Goal: Task Accomplishment & Management: Manage account settings

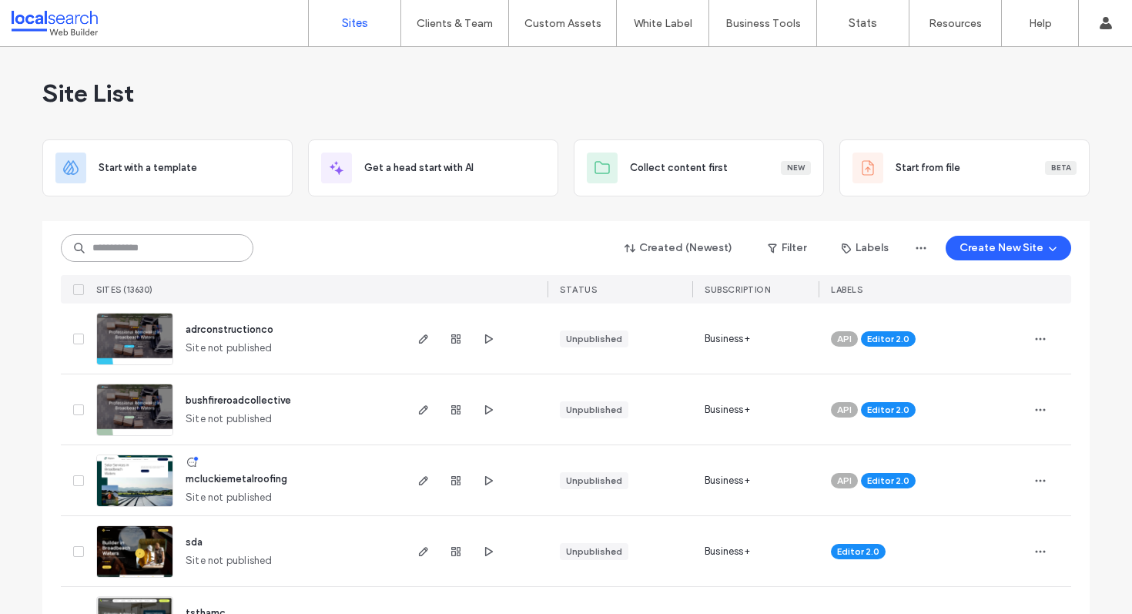
click at [211, 251] on input at bounding box center [157, 248] width 192 height 28
paste input "********"
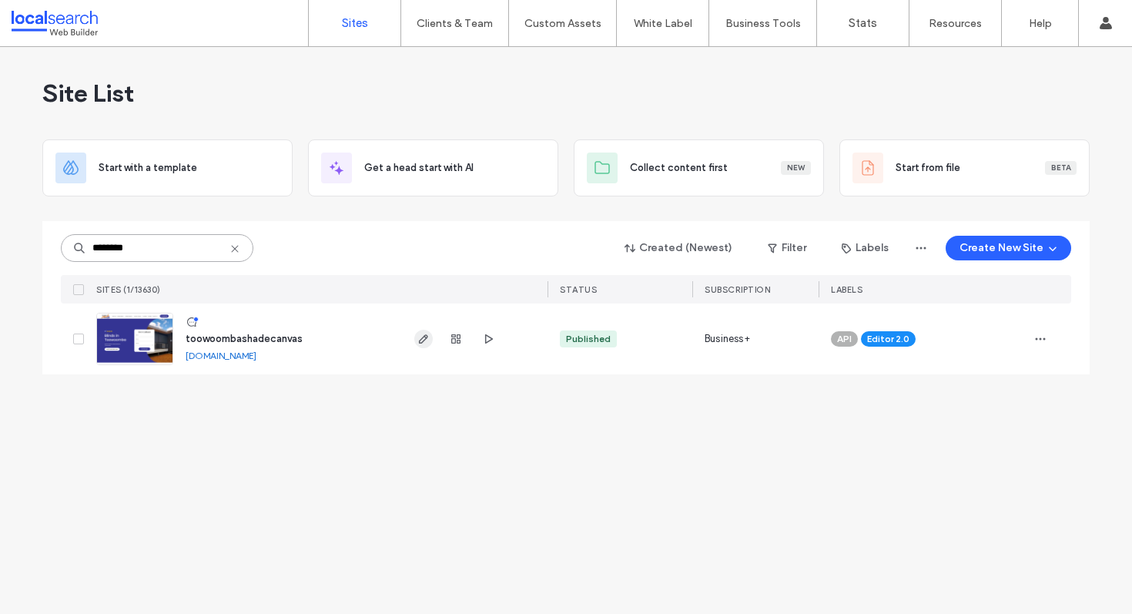
type input "********"
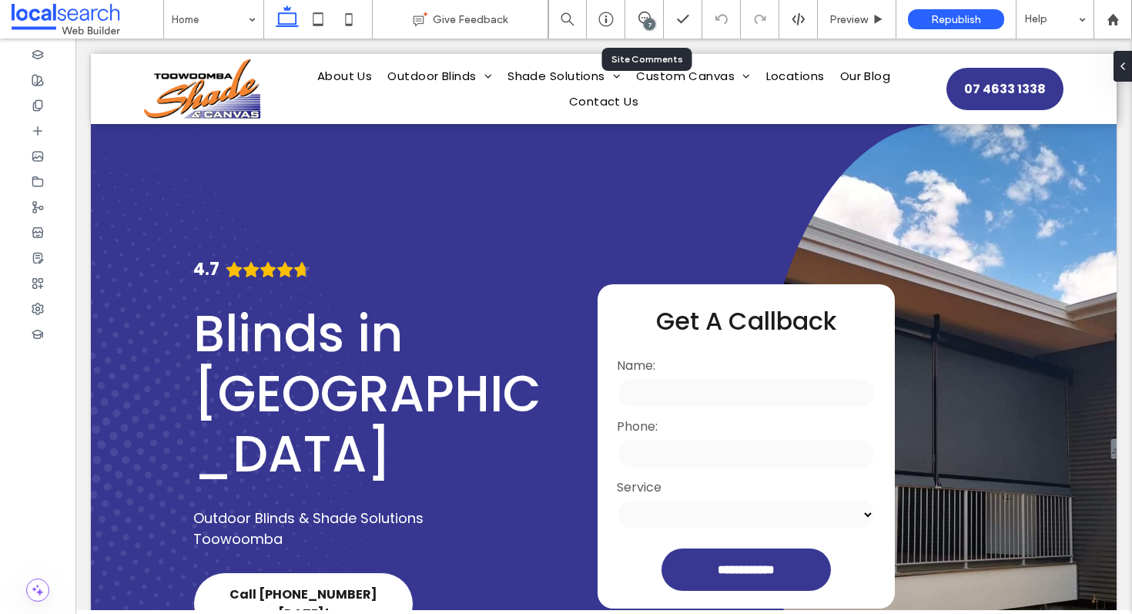
click at [655, 28] on div "7" at bounding box center [644, 19] width 38 height 38
click at [645, 24] on div "7" at bounding box center [650, 24] width 12 height 12
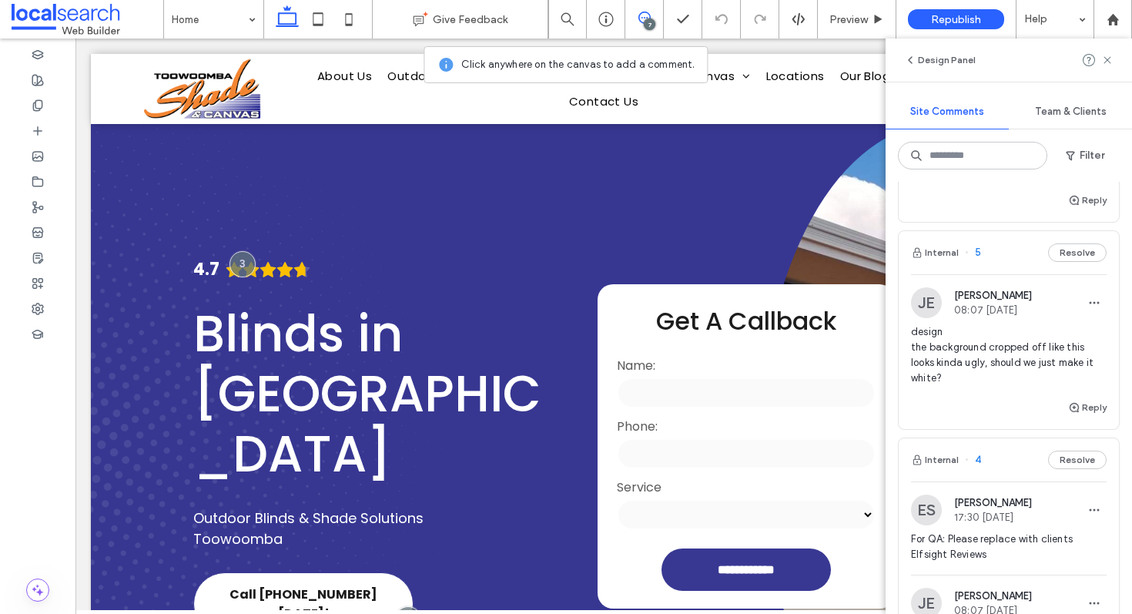
scroll to position [279, 0]
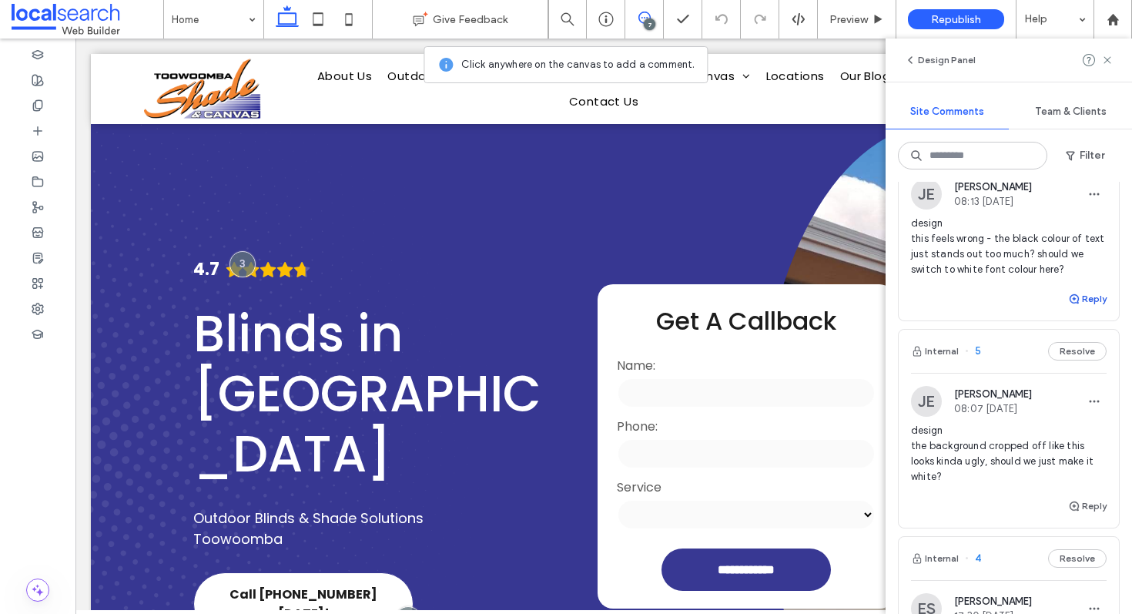
click at [1086, 299] on button "Reply" at bounding box center [1087, 298] width 38 height 18
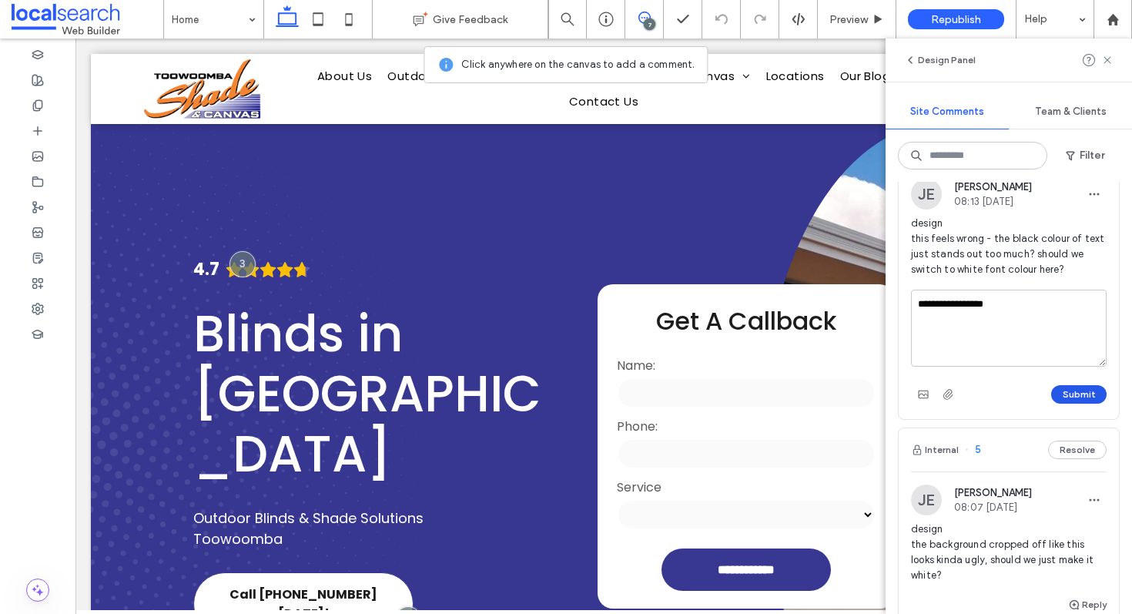
type textarea "**********"
click at [1092, 394] on button "Submit" at bounding box center [1078, 394] width 55 height 18
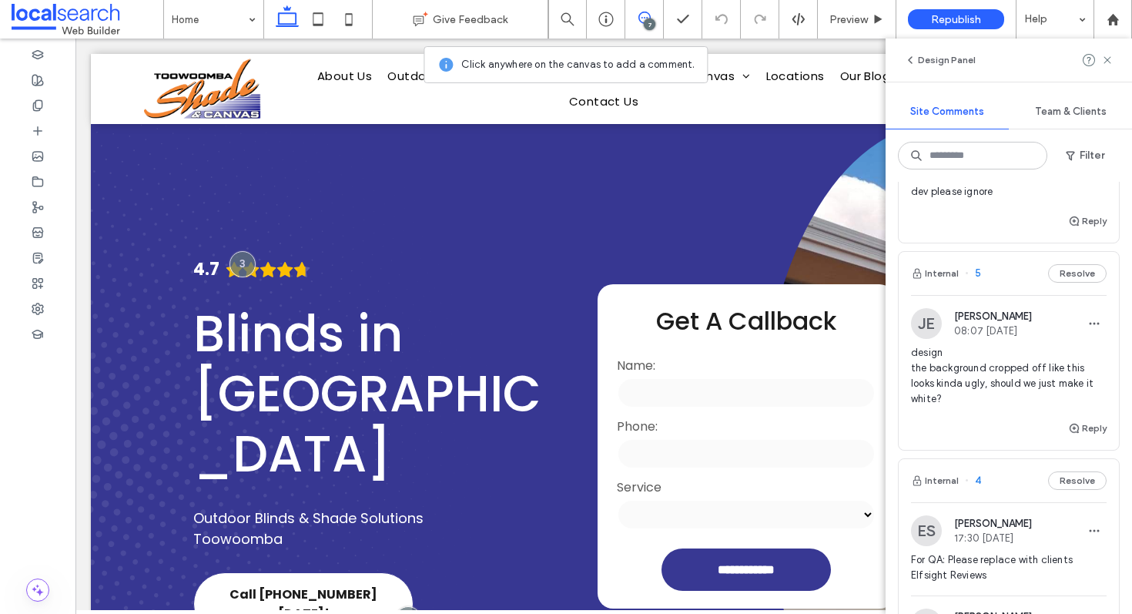
scroll to position [447, 0]
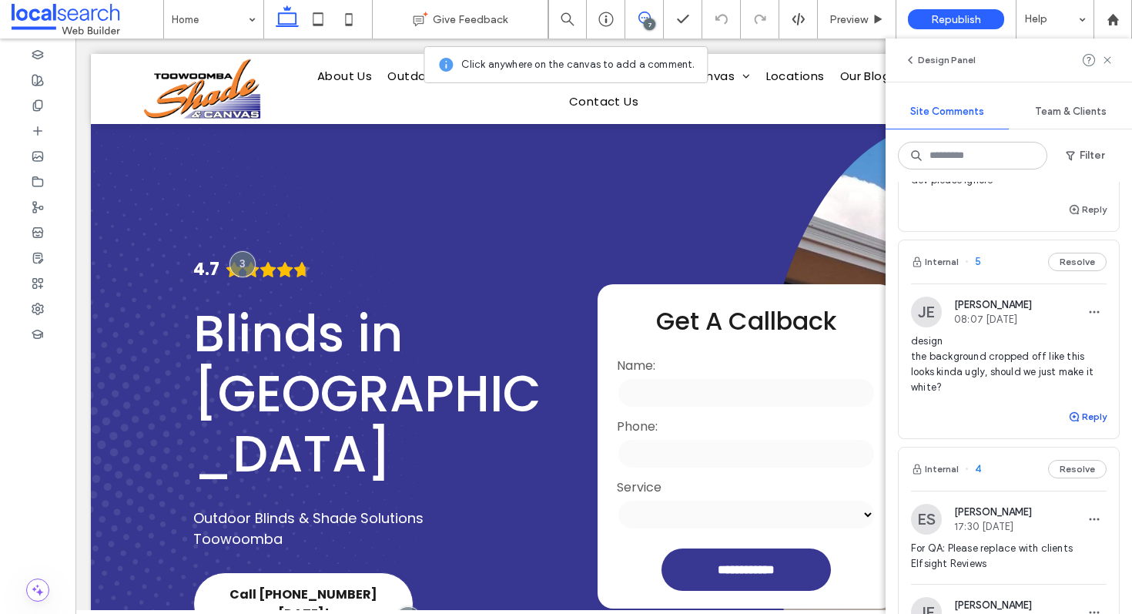
click at [1083, 410] on button "Reply" at bounding box center [1087, 416] width 38 height 18
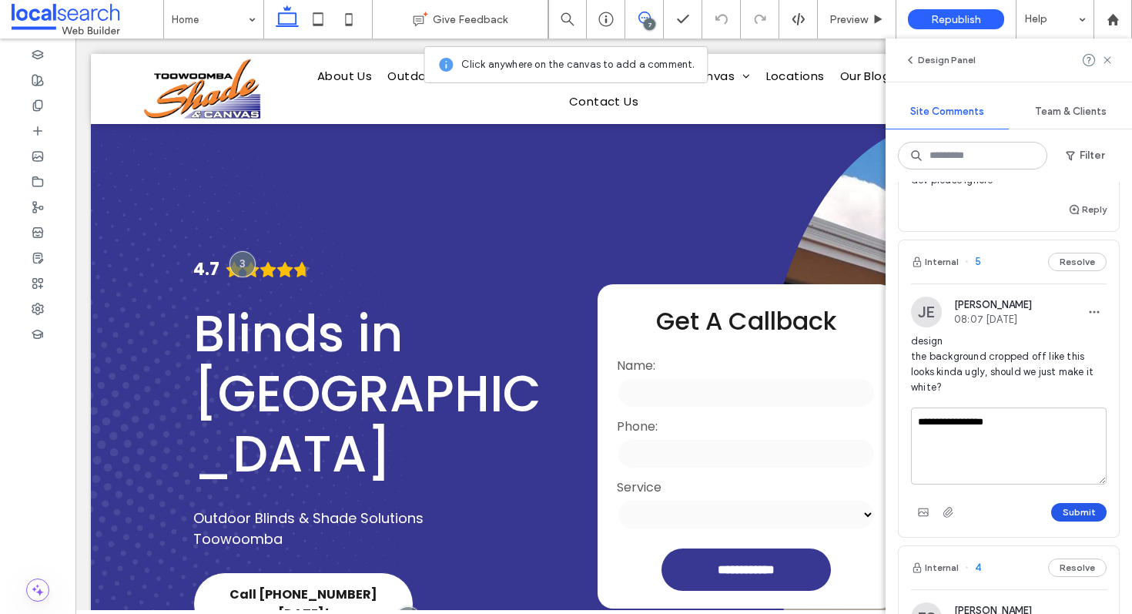
type textarea "**********"
click at [1074, 503] on button "Submit" at bounding box center [1078, 512] width 55 height 18
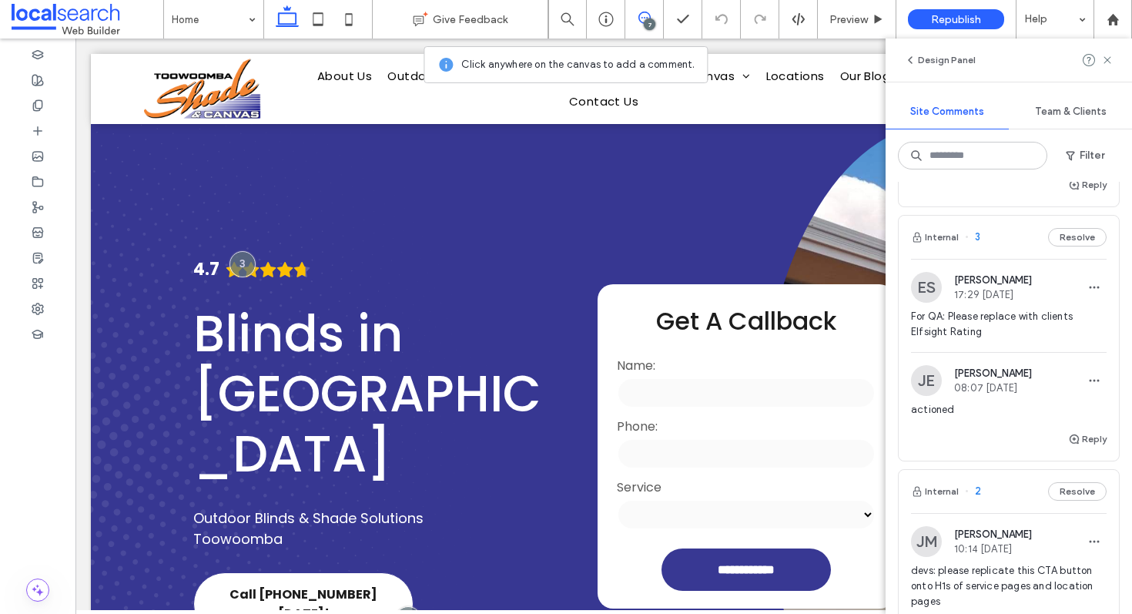
scroll to position [0, 0]
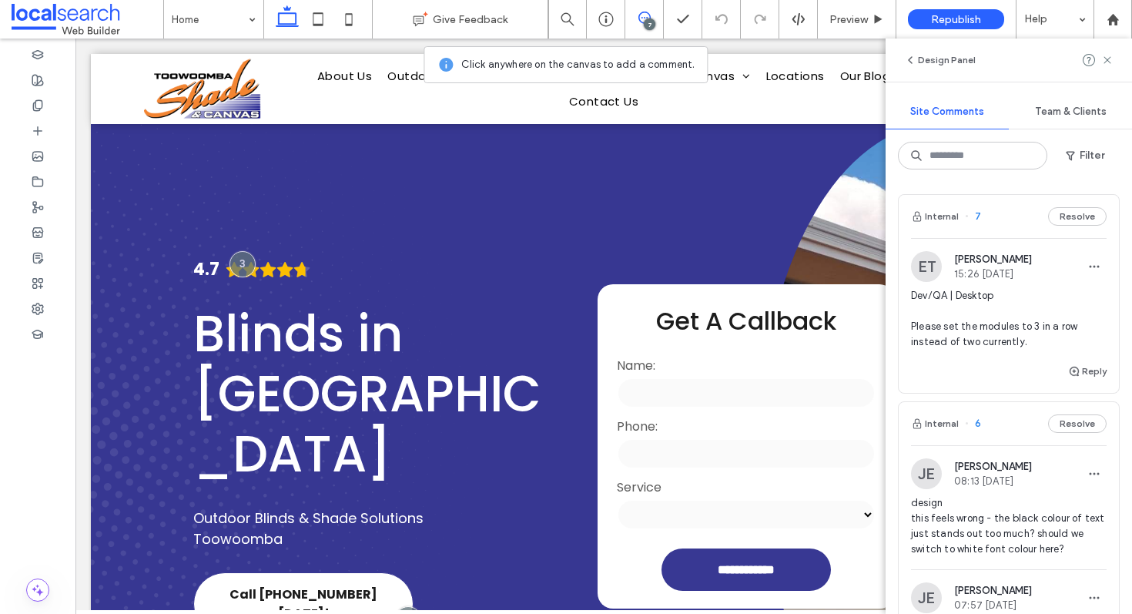
click at [960, 340] on span "Dev/QA | Desktop Please set the modules to 3 in a row instead of two currently." at bounding box center [1009, 319] width 196 height 62
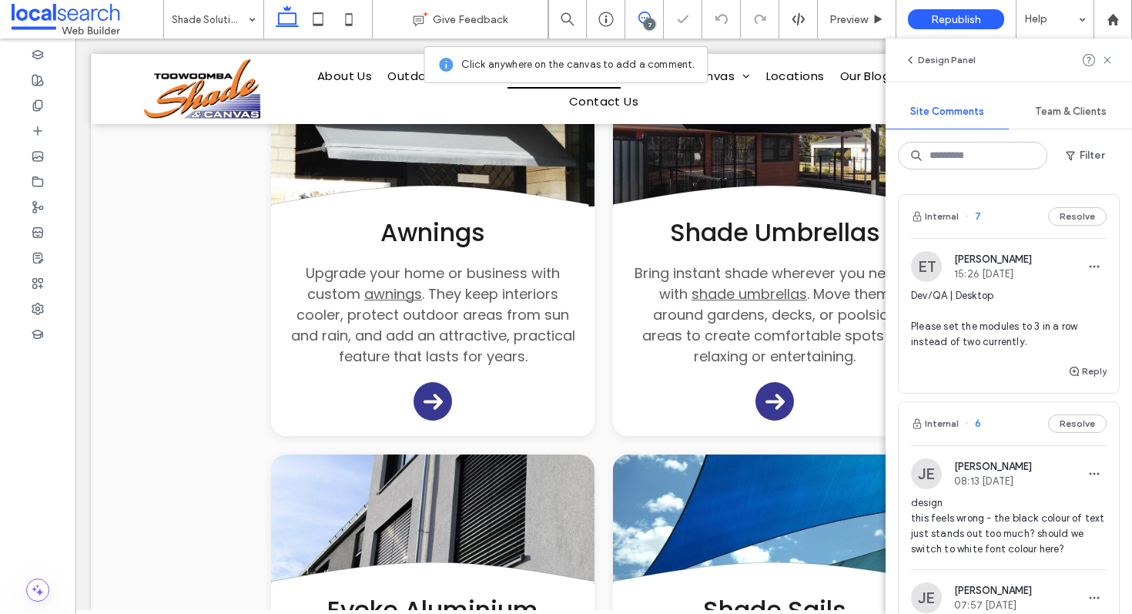
scroll to position [487, 0]
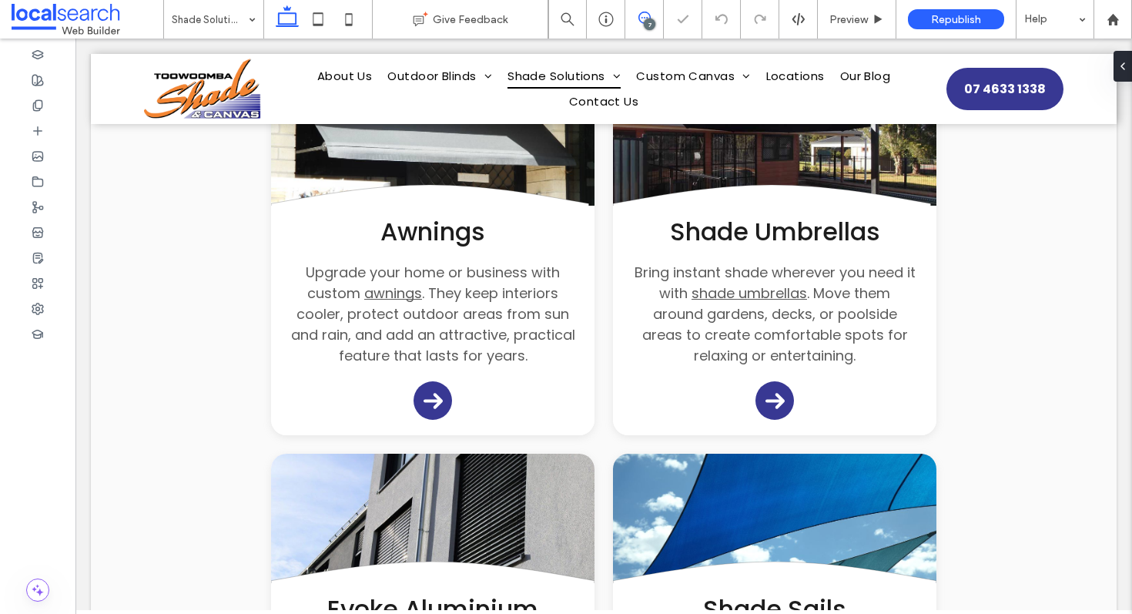
click at [644, 19] on icon at bounding box center [644, 18] width 12 height 12
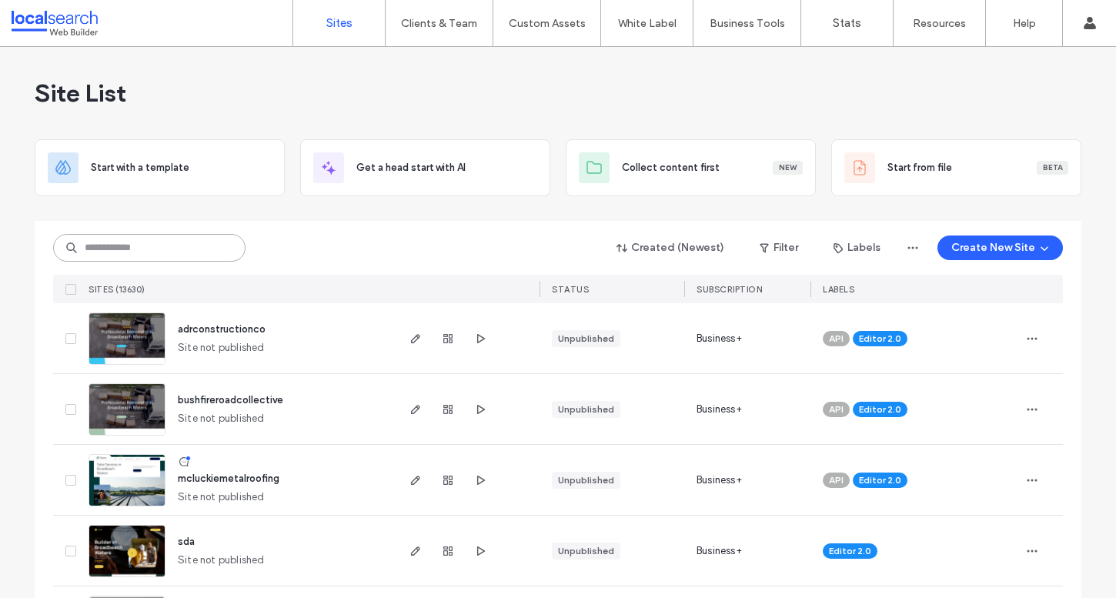
click at [227, 246] on input at bounding box center [149, 248] width 192 height 28
paste input "********"
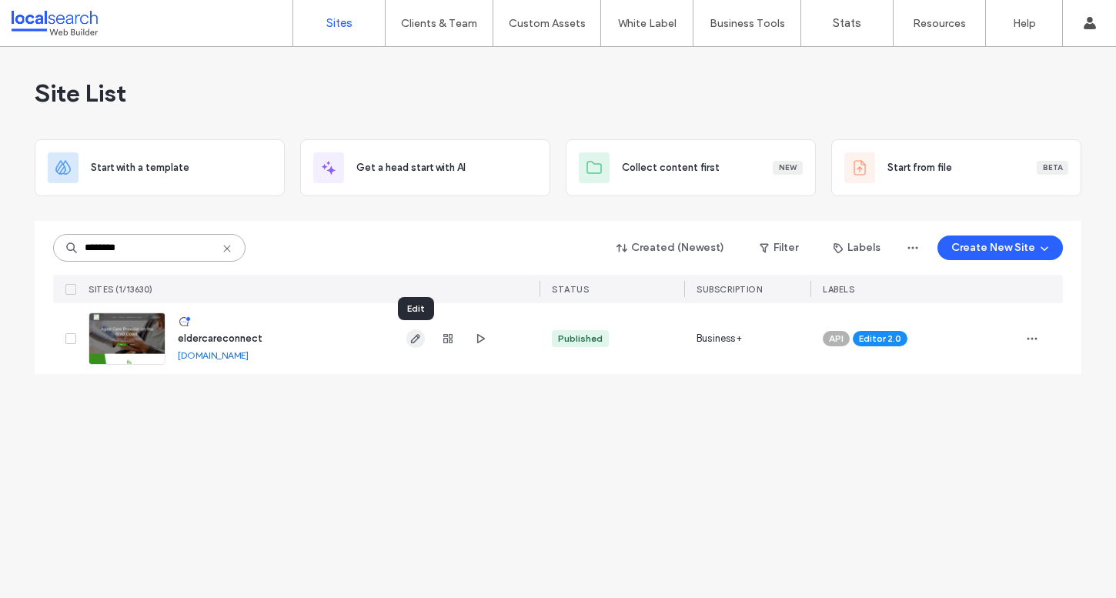
type input "********"
click at [420, 335] on icon "button" at bounding box center [416, 339] width 12 height 12
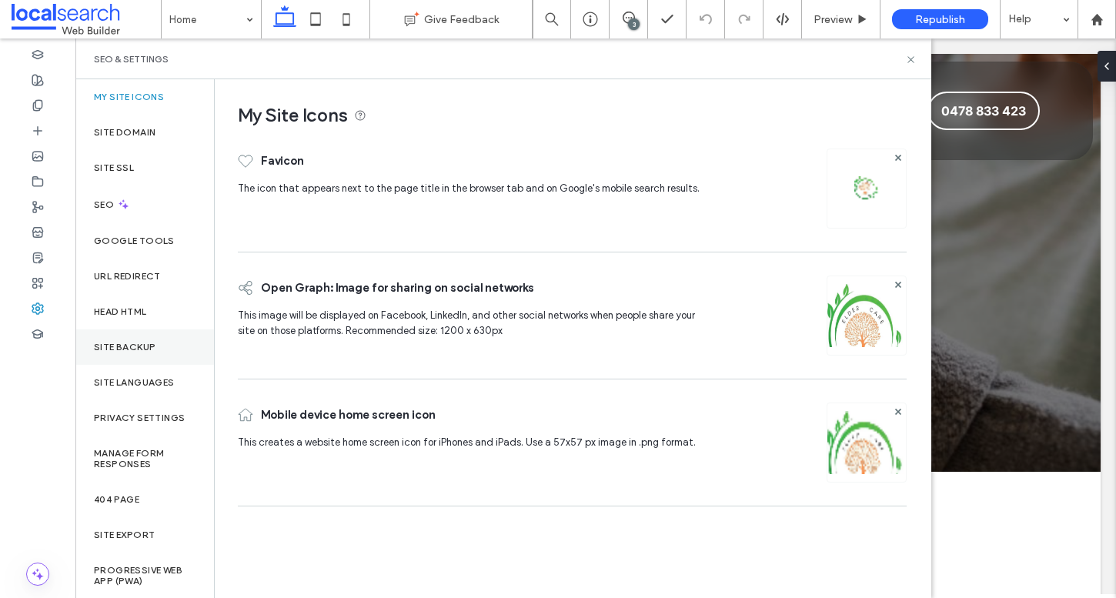
click at [175, 343] on div "Site Backup" at bounding box center [144, 347] width 139 height 35
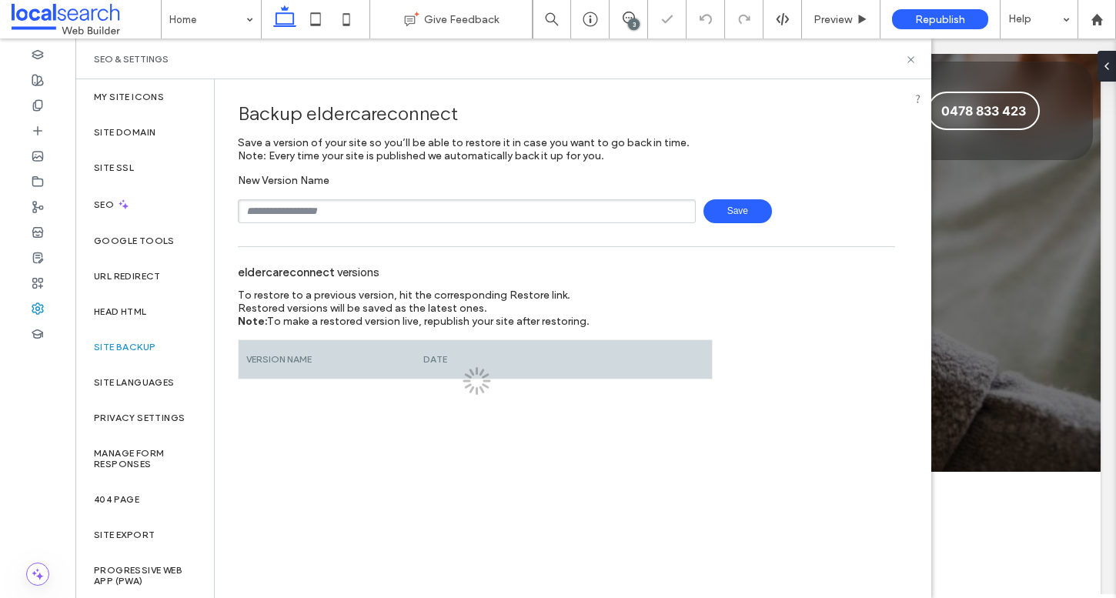
click at [394, 196] on div "New Version Name Save" at bounding box center [566, 198] width 657 height 49
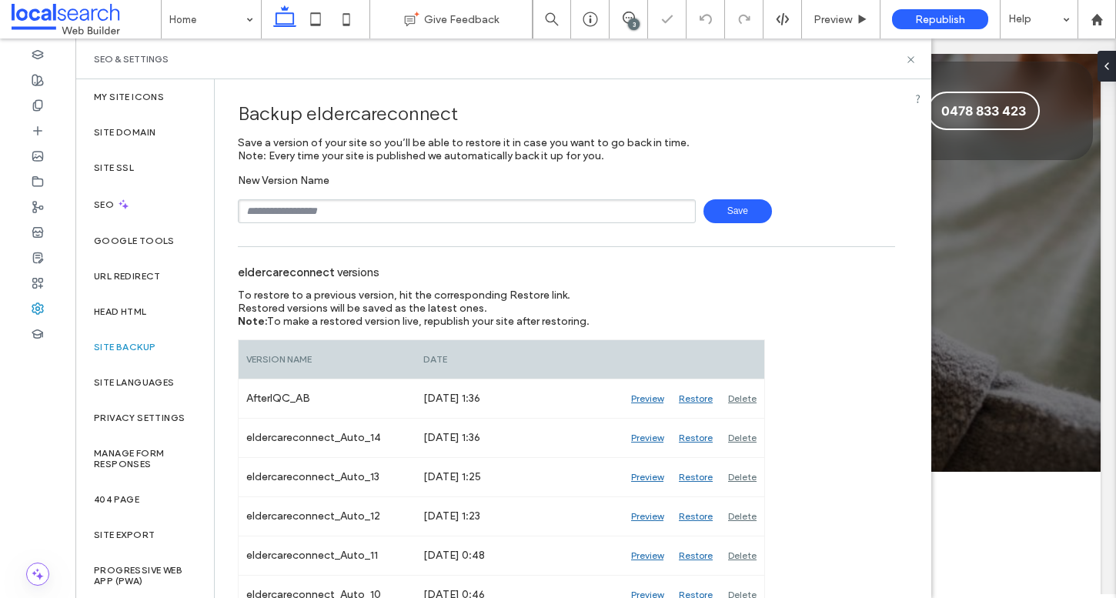
click at [394, 204] on input "text" at bounding box center [467, 211] width 458 height 24
drag, startPoint x: 311, startPoint y: 214, endPoint x: 609, endPoint y: 214, distance: 297.9
click at [602, 214] on input "**********" at bounding box center [467, 211] width 458 height 24
type input "**********"
click at [710, 229] on div "**********" at bounding box center [567, 582] width 704 height 1007
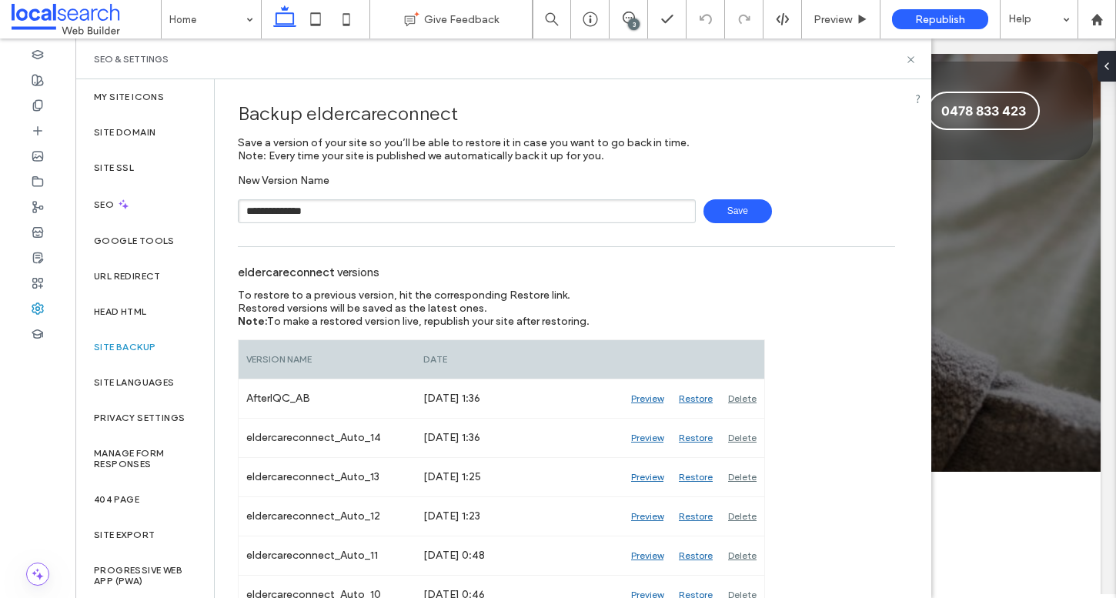
click at [710, 221] on span "Save" at bounding box center [738, 211] width 69 height 24
click at [127, 322] on div "Head HTML" at bounding box center [144, 311] width 139 height 35
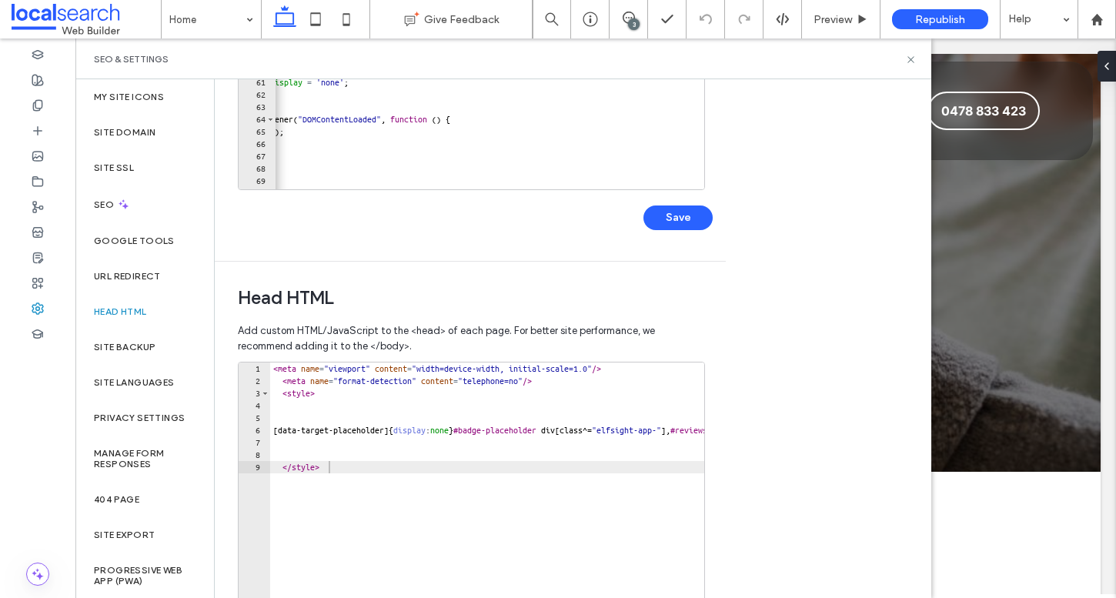
scroll to position [342, 0]
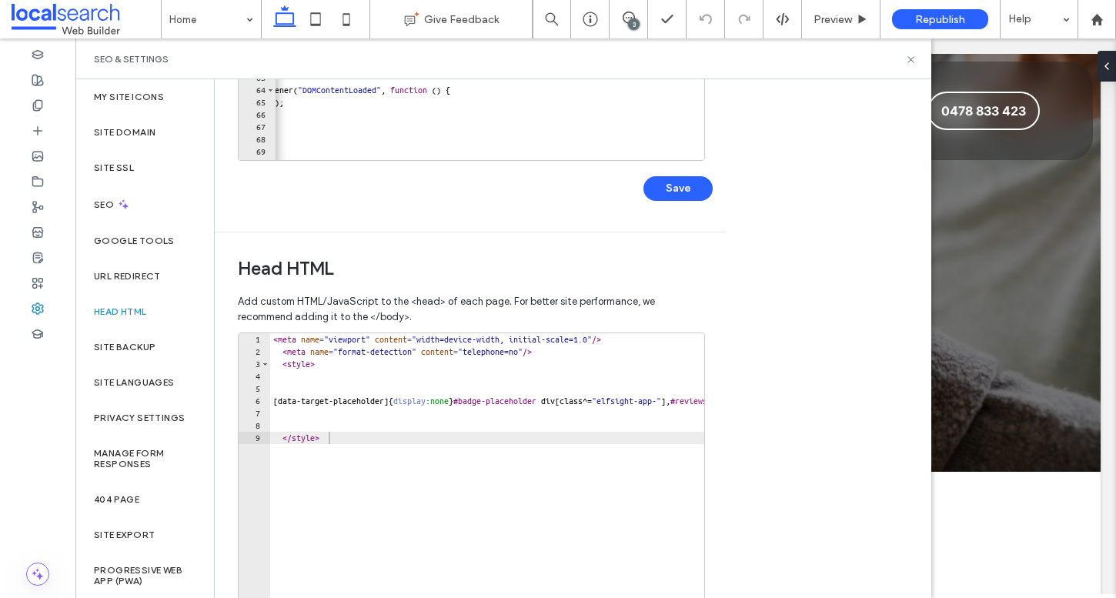
click at [272, 338] on div "< meta name = "viewport" content = "width=device-width, initial-scale=1.0" /> <…" at bounding box center [697, 498] width 855 height 331
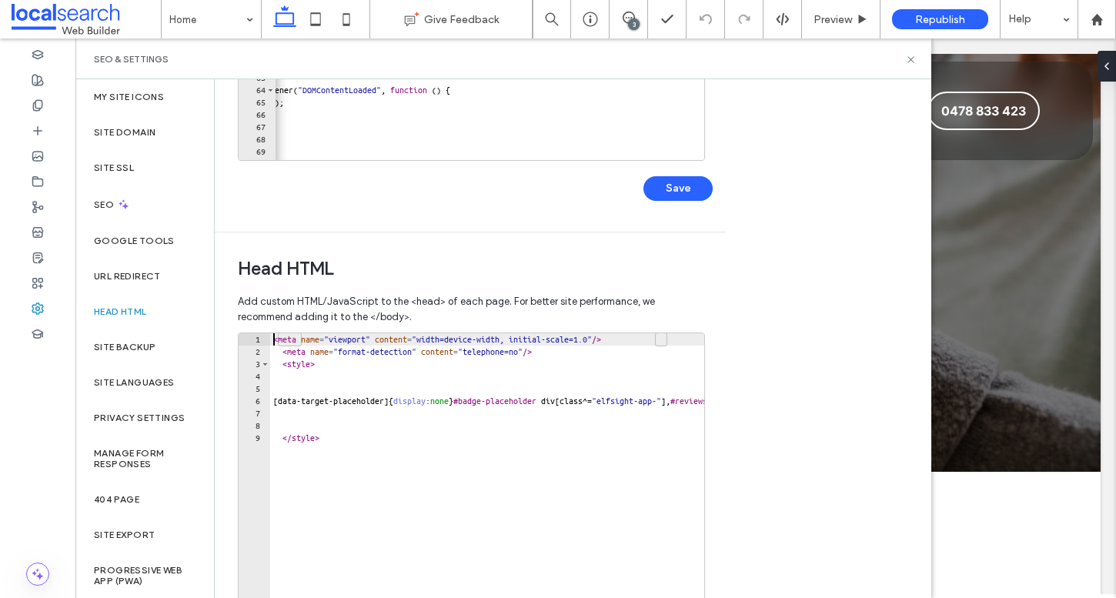
type textarea "**********"
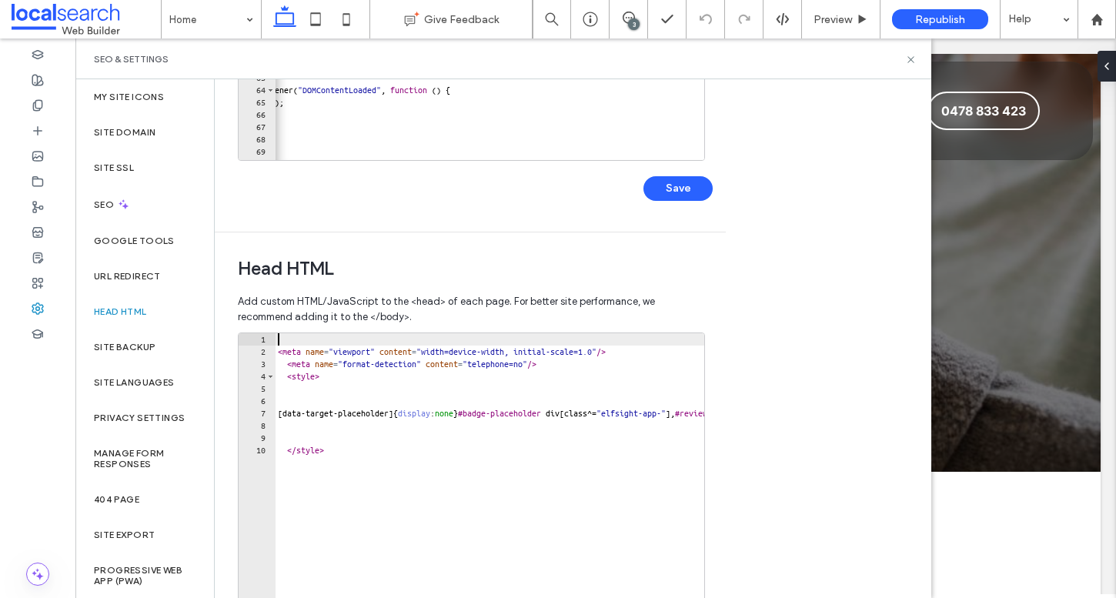
paste textarea "**********"
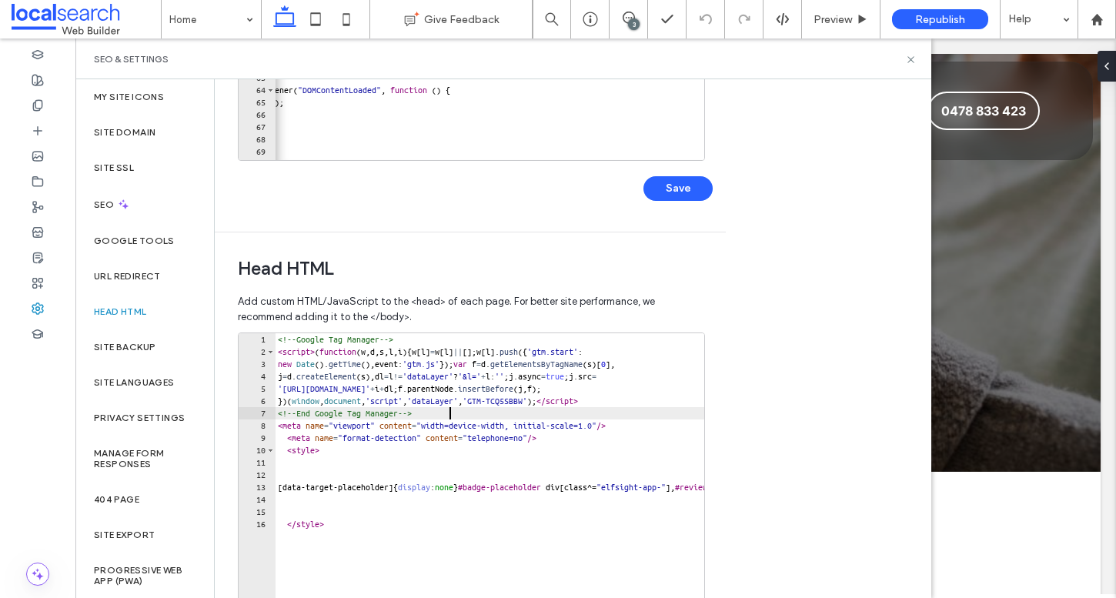
scroll to position [457, 0]
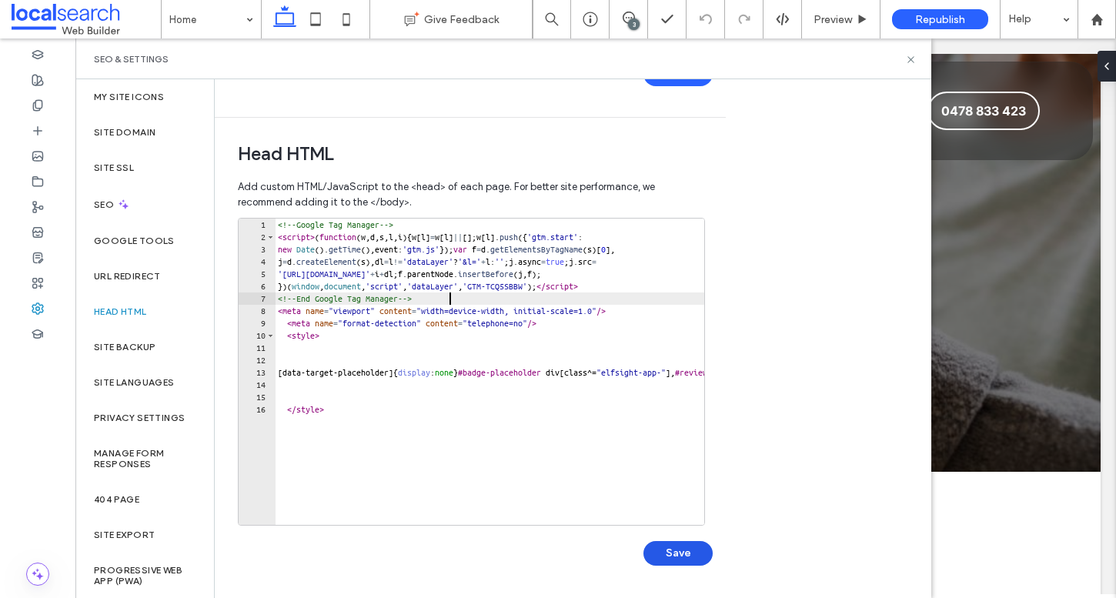
type textarea "**********"
click at [693, 544] on button "Save" at bounding box center [678, 553] width 69 height 25
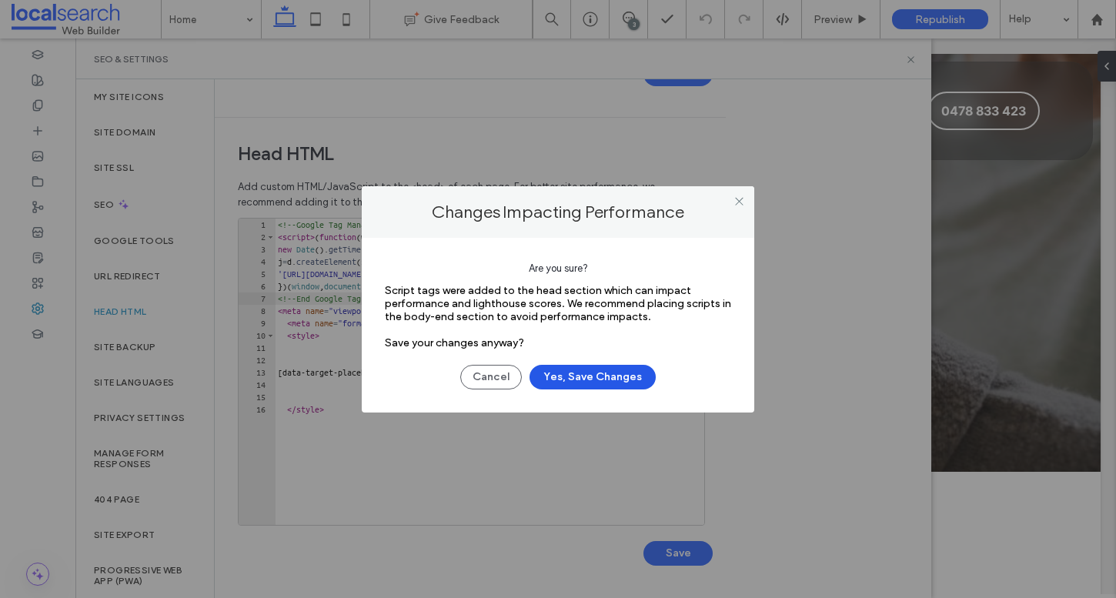
click at [651, 368] on button "Yes, Save Changes" at bounding box center [593, 377] width 126 height 25
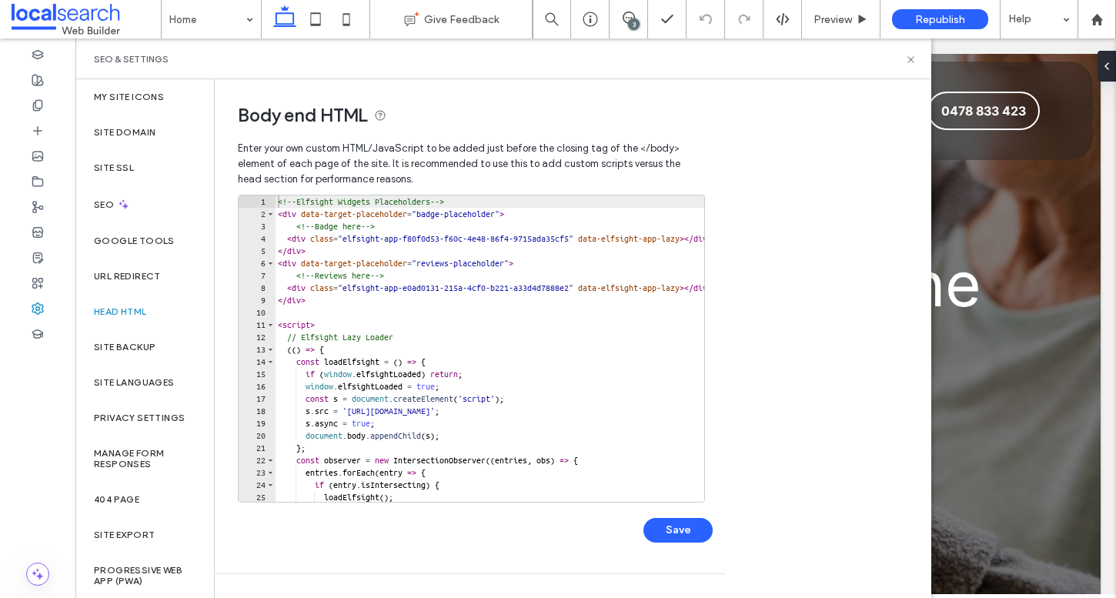
scroll to position [0, 0]
click at [276, 200] on div "<!-- Elfsight Widgets Placeholders --> < div data-target-placeholder = "badge-p…" at bounding box center [724, 361] width 898 height 331
type textarea "**********"
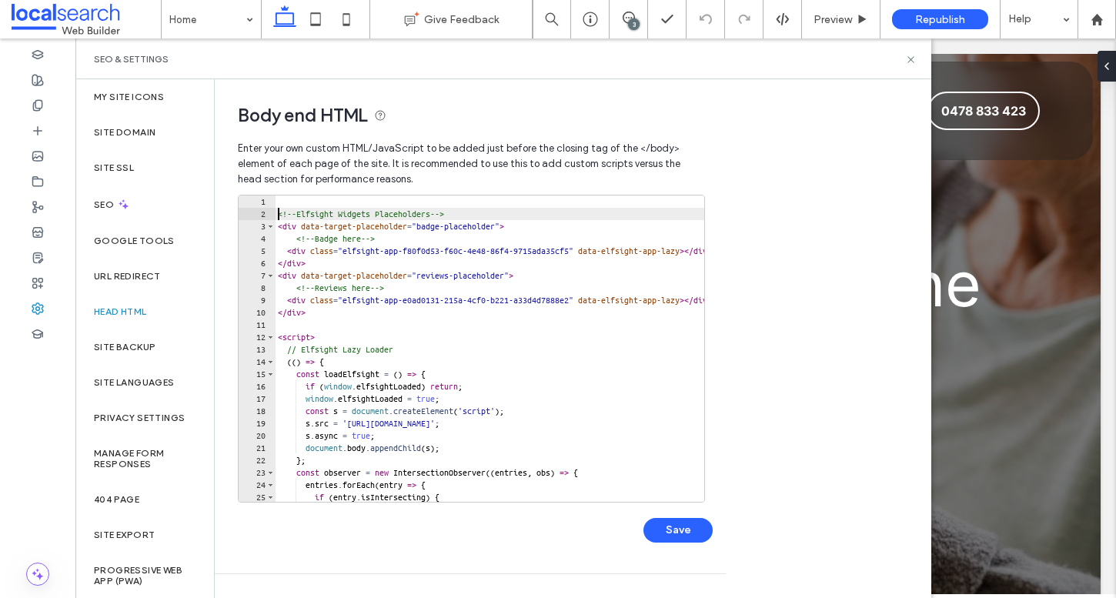
type textarea "**********"
paste textarea "**********"
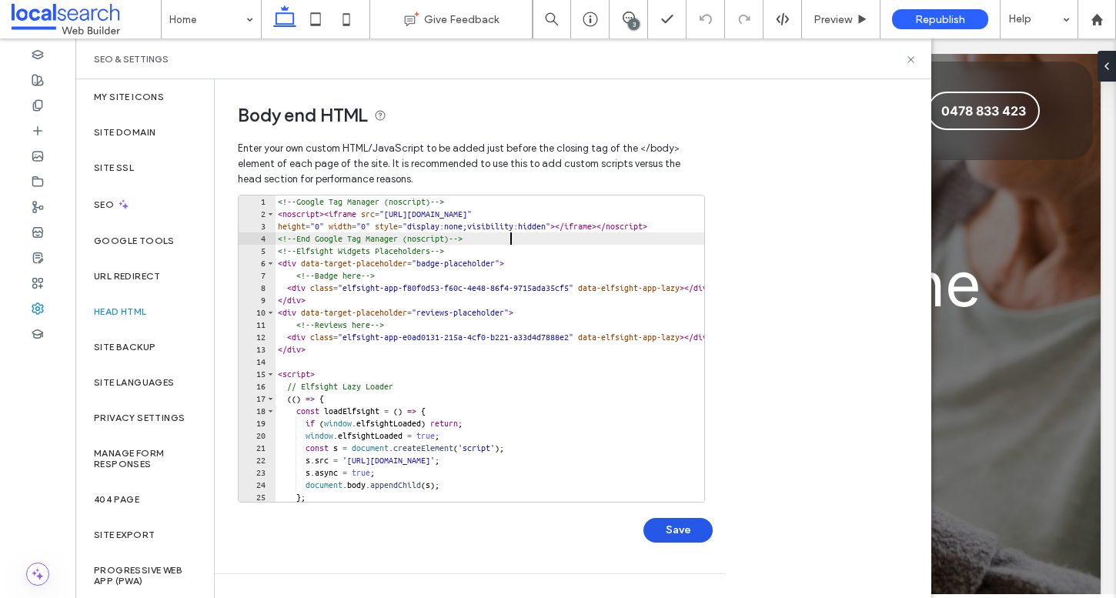
type textarea "**********"
click at [690, 526] on button "Save" at bounding box center [678, 530] width 69 height 25
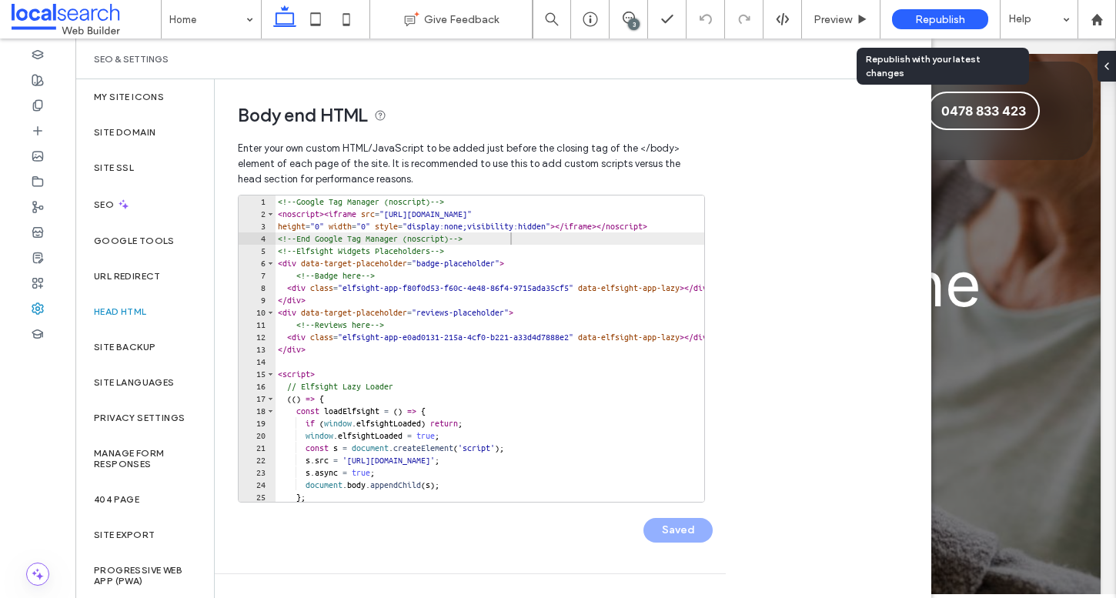
click at [925, 18] on span "Republish" at bounding box center [940, 19] width 50 height 13
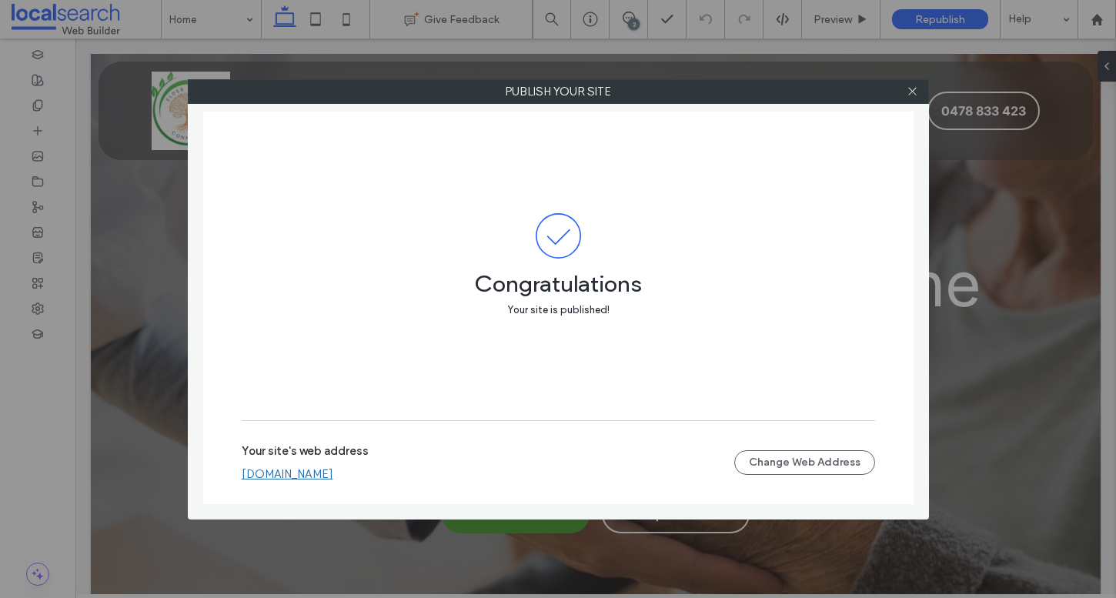
click at [920, 102] on div at bounding box center [913, 91] width 23 height 23
click at [915, 95] on icon at bounding box center [913, 91] width 12 height 12
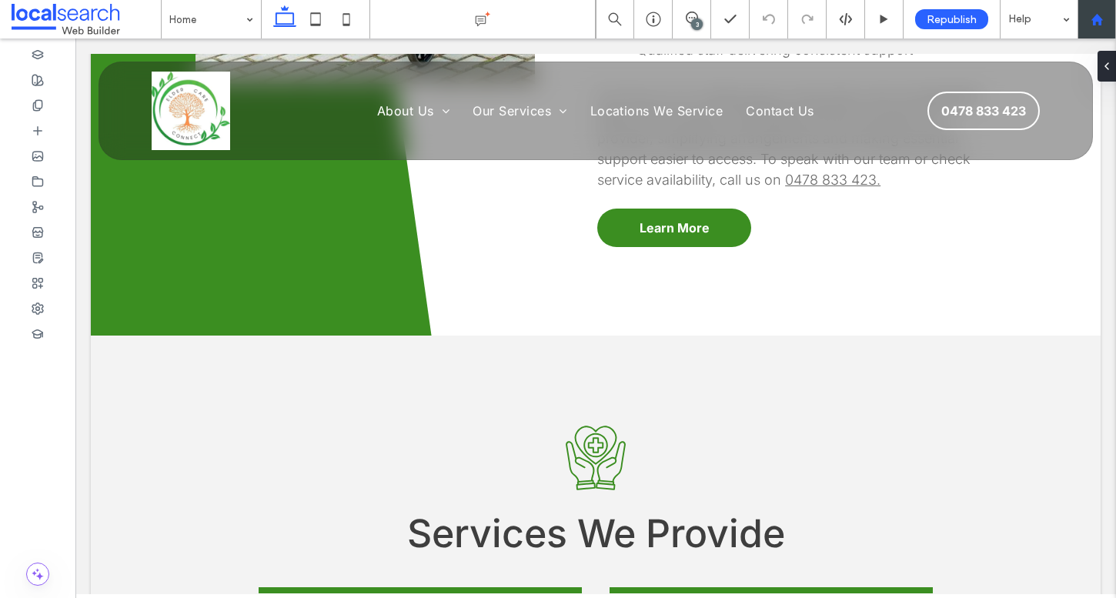
scroll to position [1259, 0]
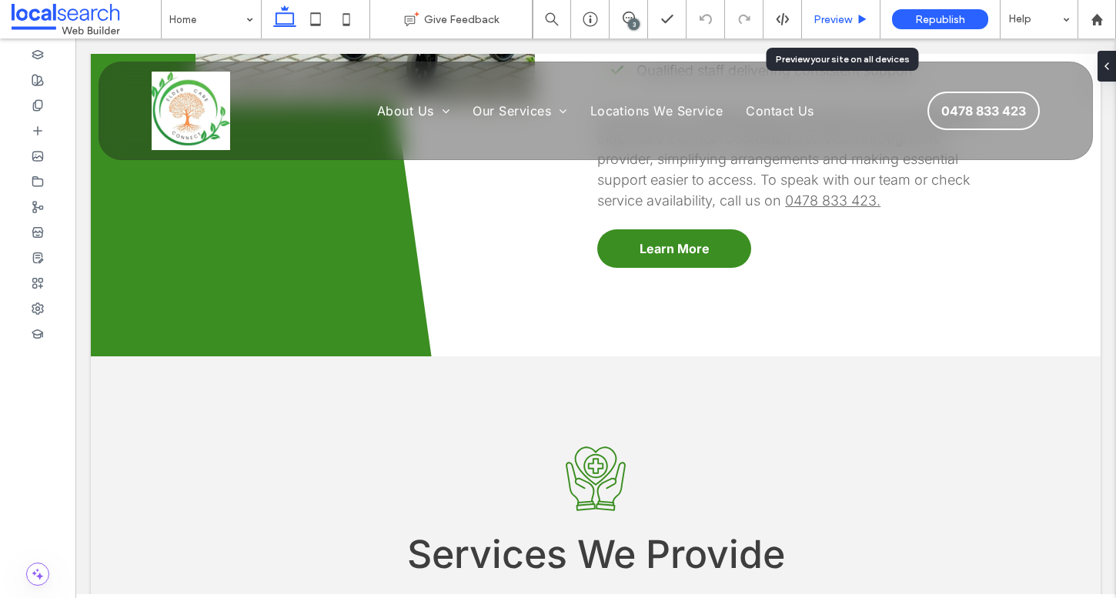
click at [846, 1] on div "Preview" at bounding box center [841, 19] width 79 height 38
click at [825, 18] on span "Preview" at bounding box center [833, 19] width 38 height 13
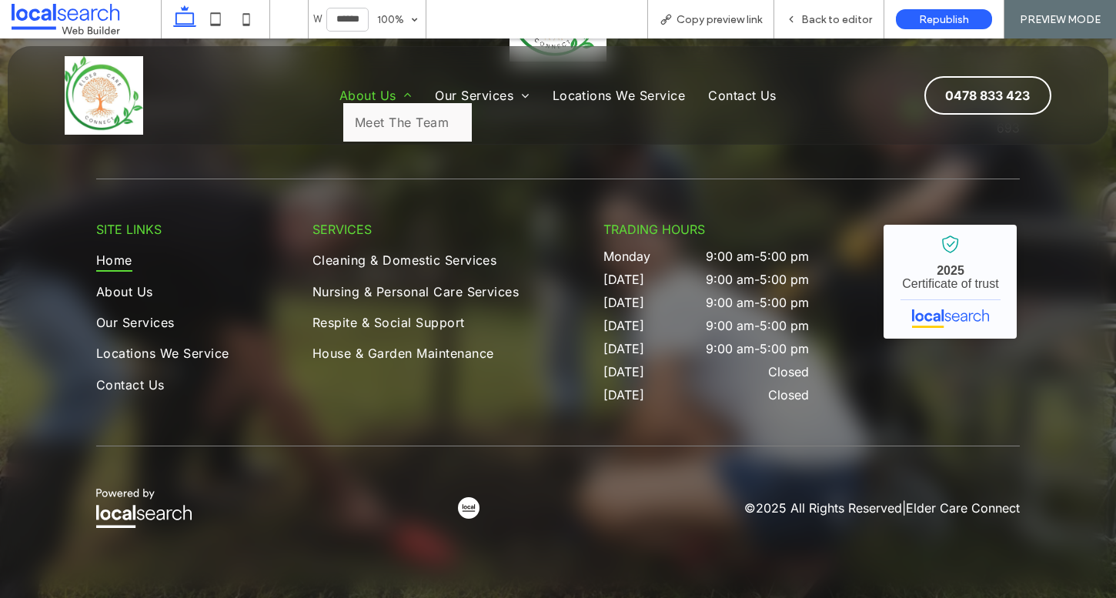
scroll to position [3528, 0]
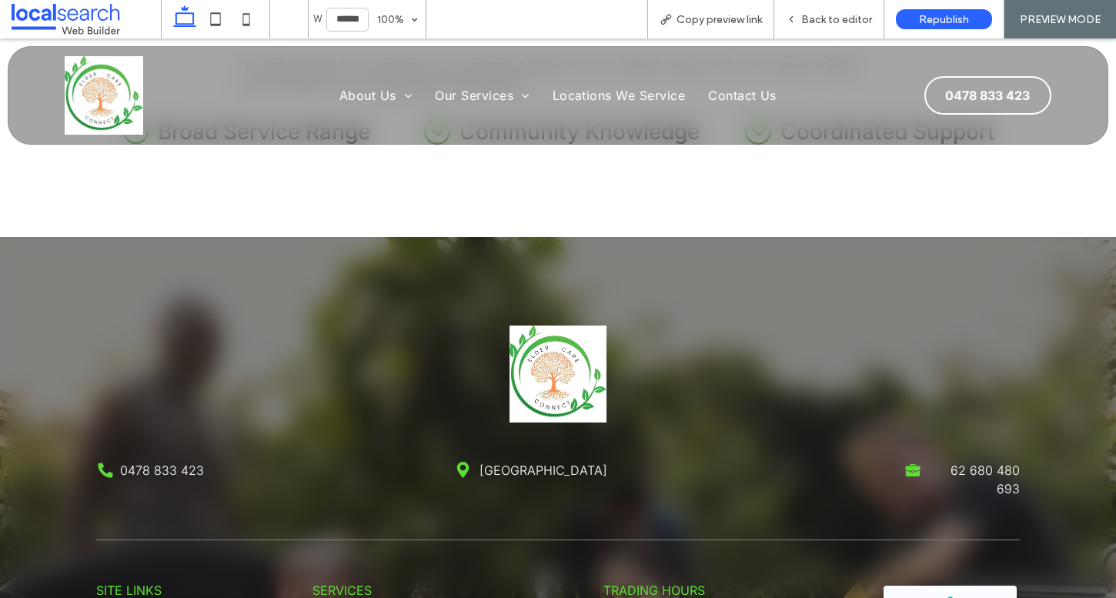
click at [923, 22] on span "Republish" at bounding box center [944, 19] width 50 height 13
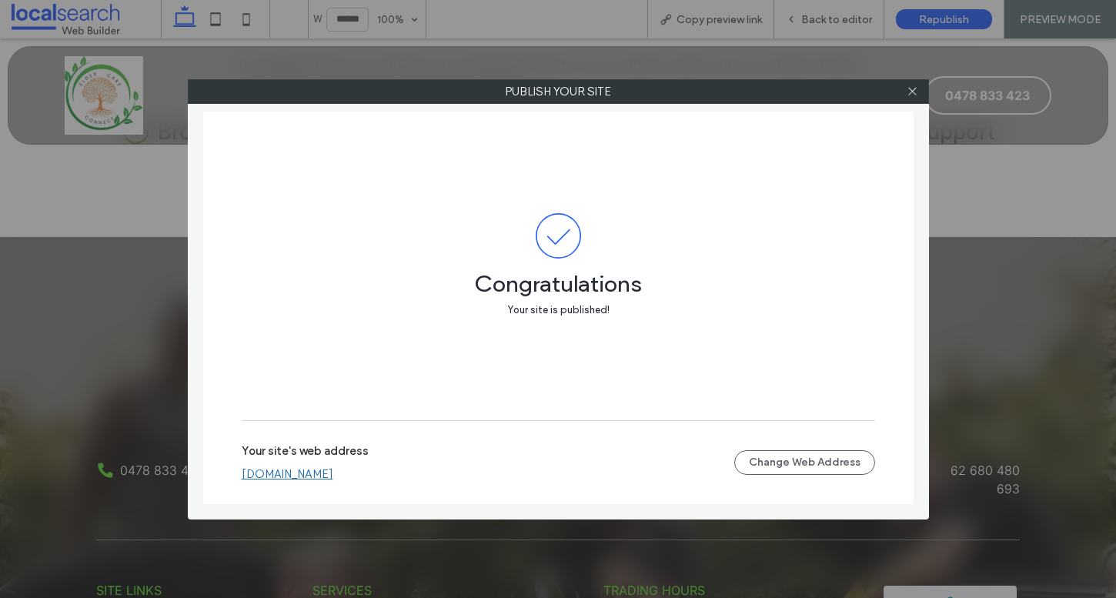
click at [421, 486] on div "Your site's web address [DOMAIN_NAME] Change Web Address" at bounding box center [559, 462] width 634 height 49
click at [333, 480] on link "[DOMAIN_NAME]" at bounding box center [288, 474] width 92 height 14
click at [333, 477] on link "[DOMAIN_NAME]" at bounding box center [288, 474] width 92 height 14
click at [885, 82] on label "Publish your site" at bounding box center [559, 91] width 740 height 23
click at [908, 86] on icon at bounding box center [913, 91] width 12 height 12
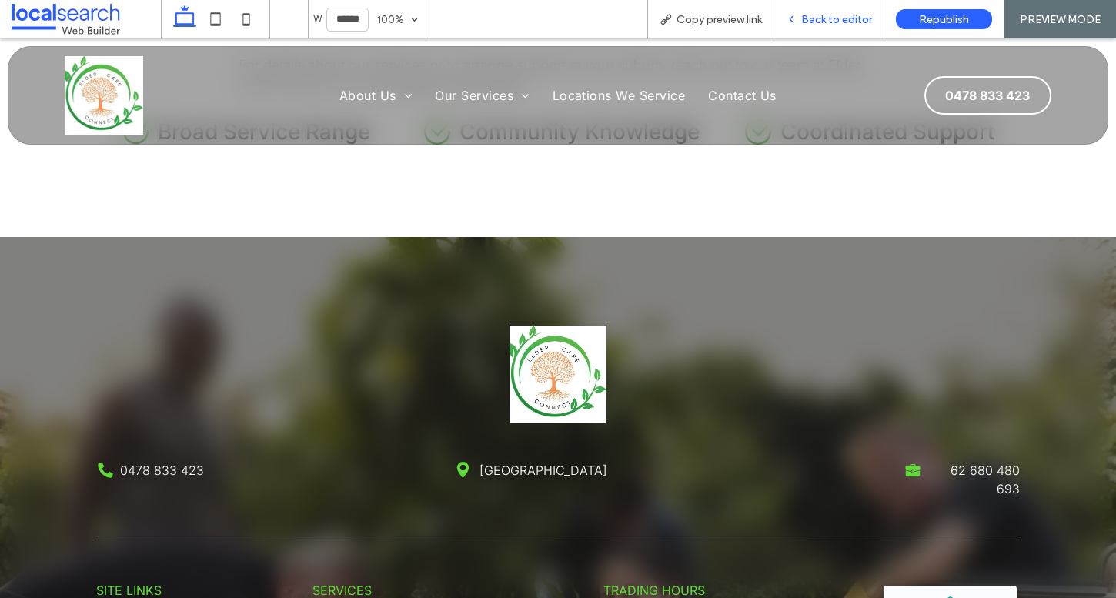
click at [872, 25] on div "Back to editor" at bounding box center [830, 19] width 110 height 38
click at [846, 20] on span "Back to editor" at bounding box center [836, 19] width 71 height 13
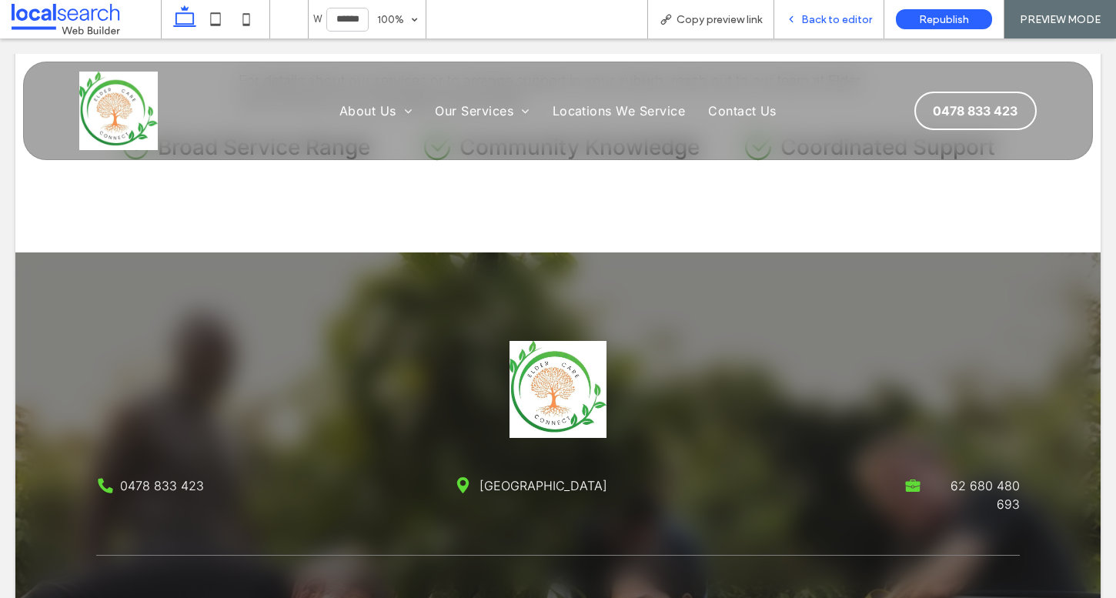
scroll to position [3585, 0]
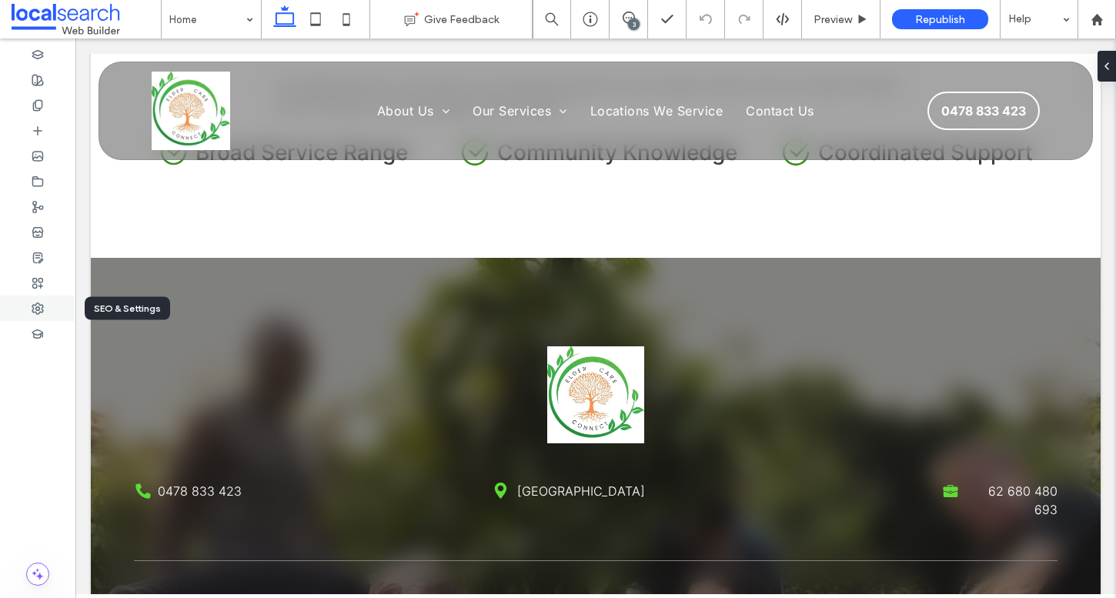
click at [40, 311] on use at bounding box center [37, 308] width 11 height 11
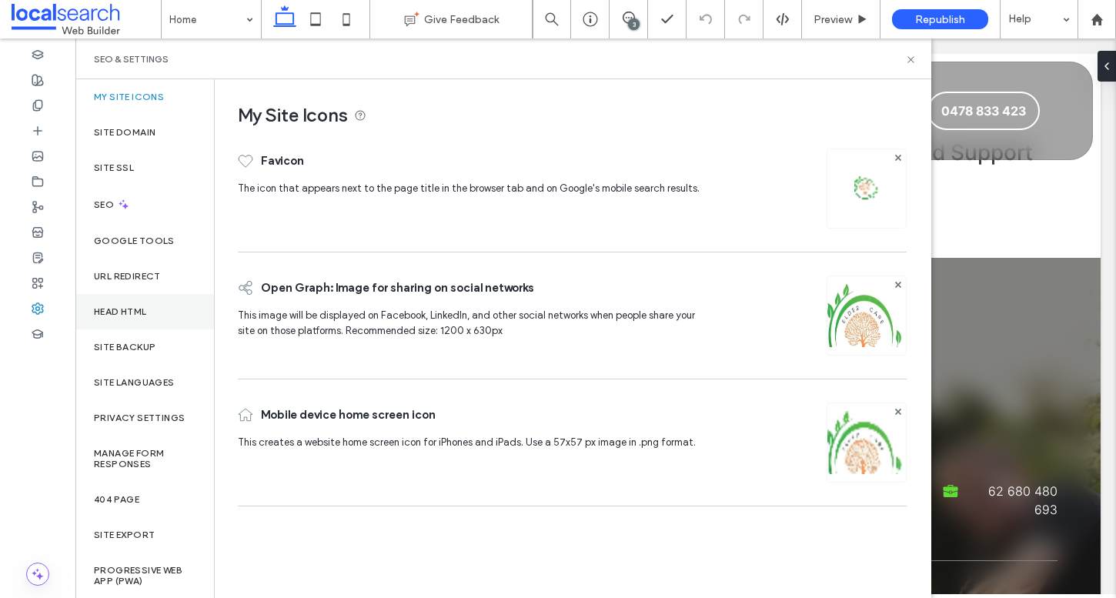
click at [164, 319] on div "Head HTML" at bounding box center [144, 311] width 139 height 35
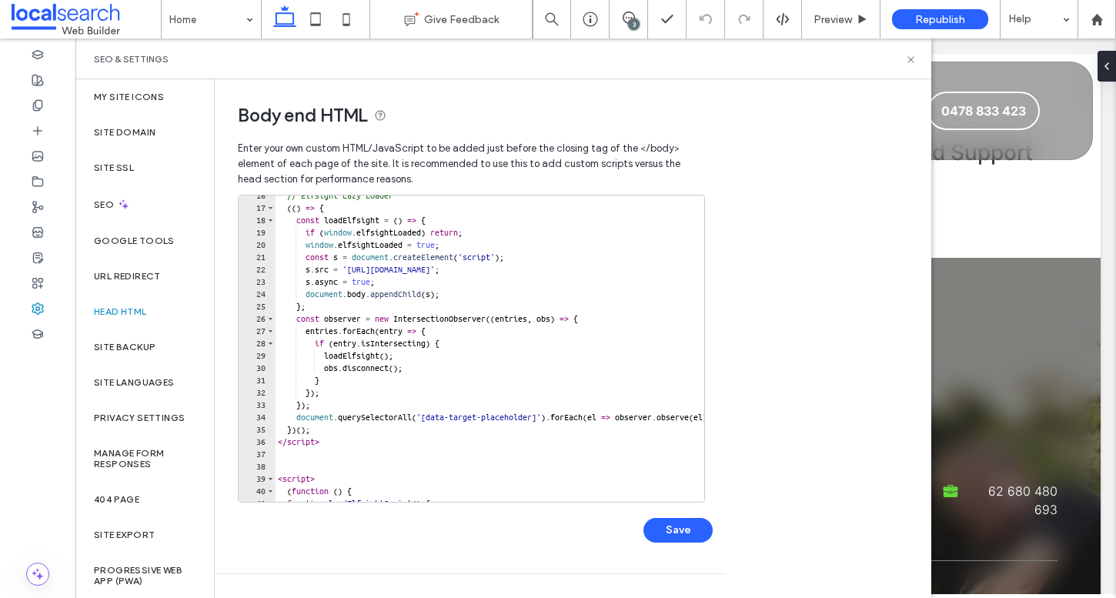
scroll to position [0, 0]
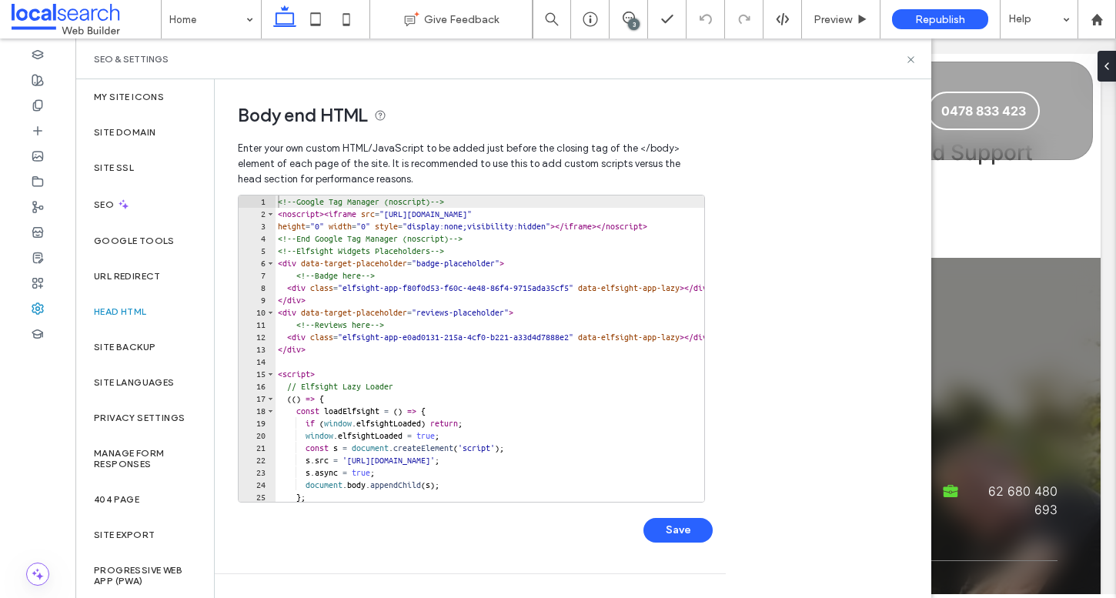
type textarea "**********"
click at [664, 212] on div "<!-- Google Tag Manager (noscript) --> < noscript > < iframe src = "[URL][DOMAI…" at bounding box center [724, 361] width 898 height 331
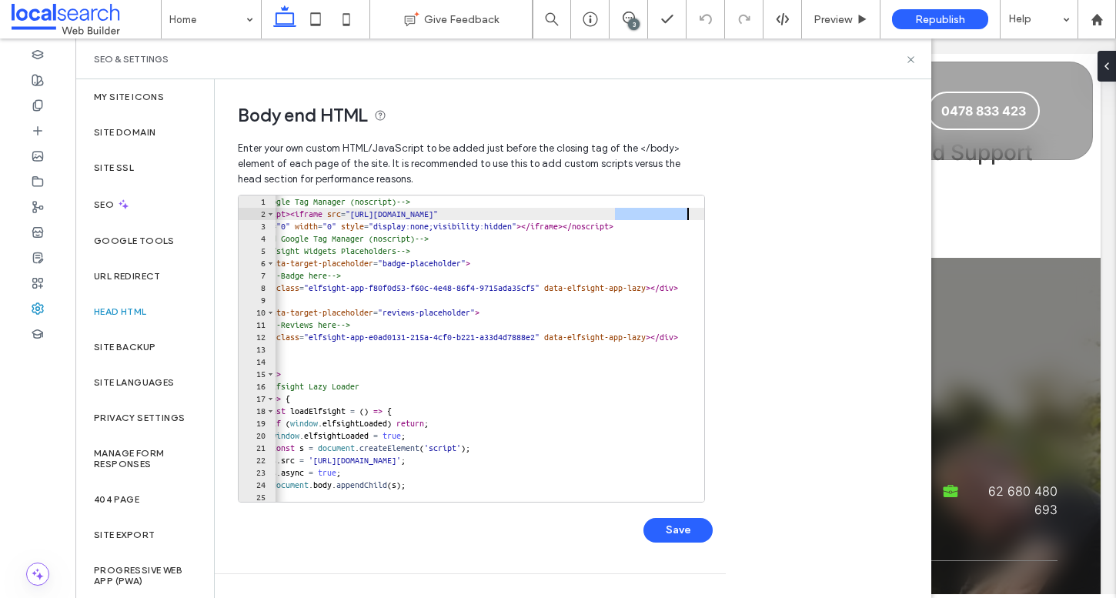
drag, startPoint x: 664, startPoint y: 212, endPoint x: 723, endPoint y: 212, distance: 59.3
click at [724, 212] on div "**********" at bounding box center [470, 326] width 511 height 494
click at [674, 215] on div "<!-- Google Tag Manager (noscript) --> < noscript > < iframe src = "[URL][DOMAI…" at bounding box center [690, 361] width 898 height 331
drag, startPoint x: 674, startPoint y: 215, endPoint x: 627, endPoint y: 215, distance: 47.0
click at [627, 215] on div "<!-- Google Tag Manager (noscript) --> < noscript > < iframe src = "[URL][DOMAI…" at bounding box center [690, 361] width 898 height 331
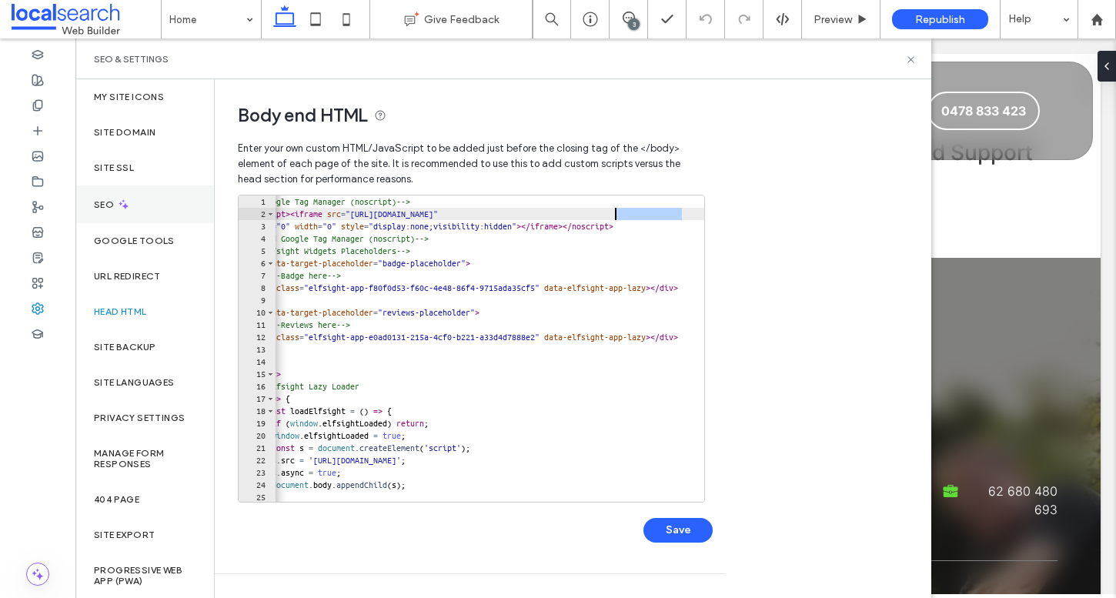
click at [144, 219] on div "SEO" at bounding box center [144, 205] width 139 height 38
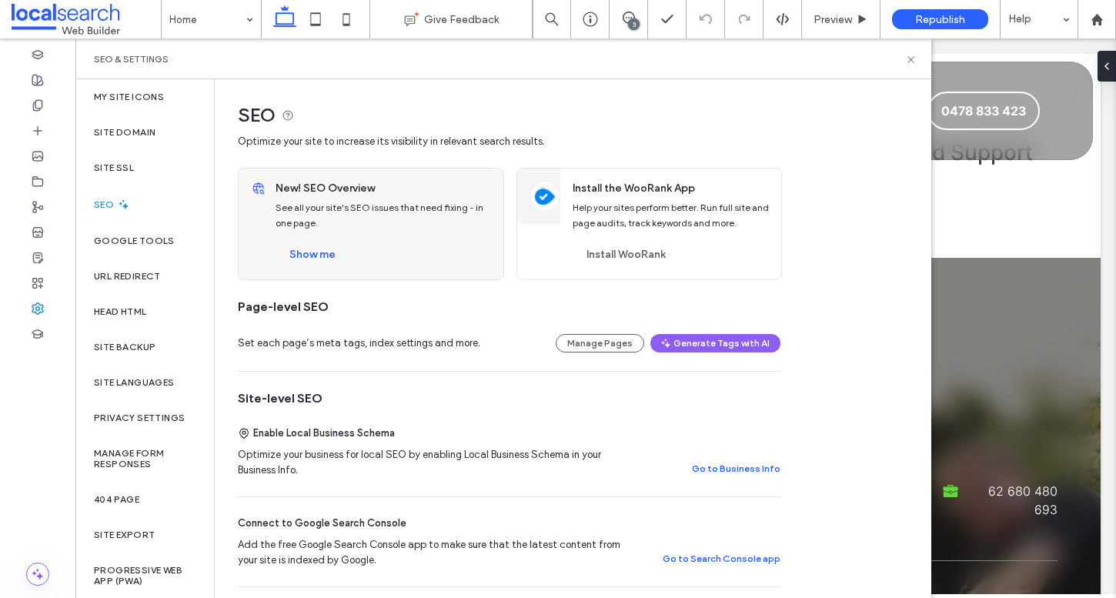
click at [336, 269] on div "New! SEO Overview See all your site's SEO issues that need fixing - in one page…" at bounding box center [384, 224] width 237 height 111
click at [332, 243] on button "Show me" at bounding box center [313, 255] width 74 height 25
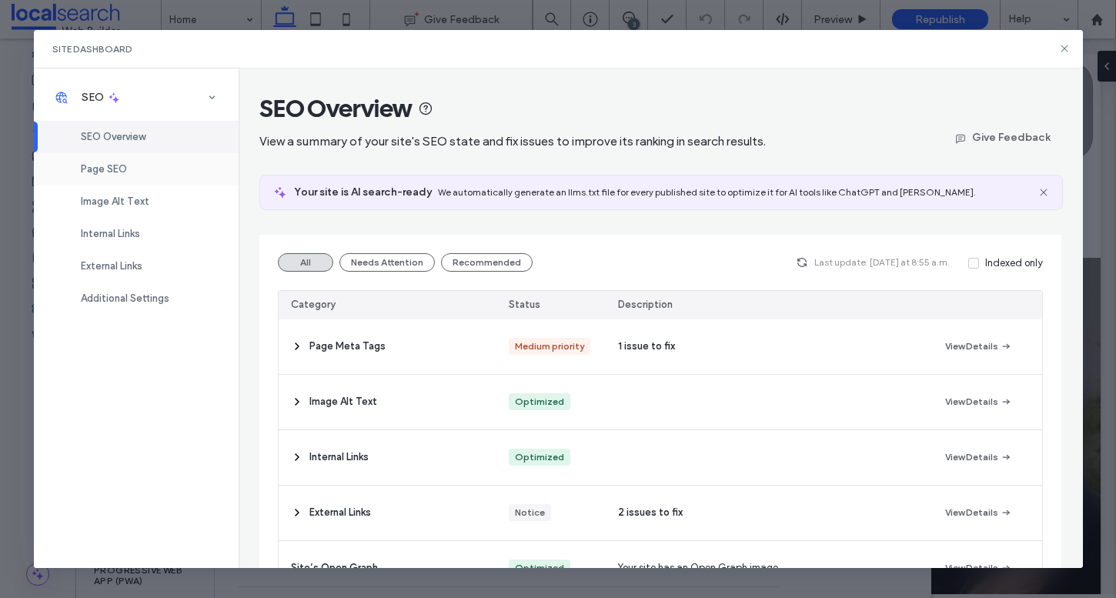
click at [105, 156] on div "Page SEO" at bounding box center [136, 169] width 205 height 32
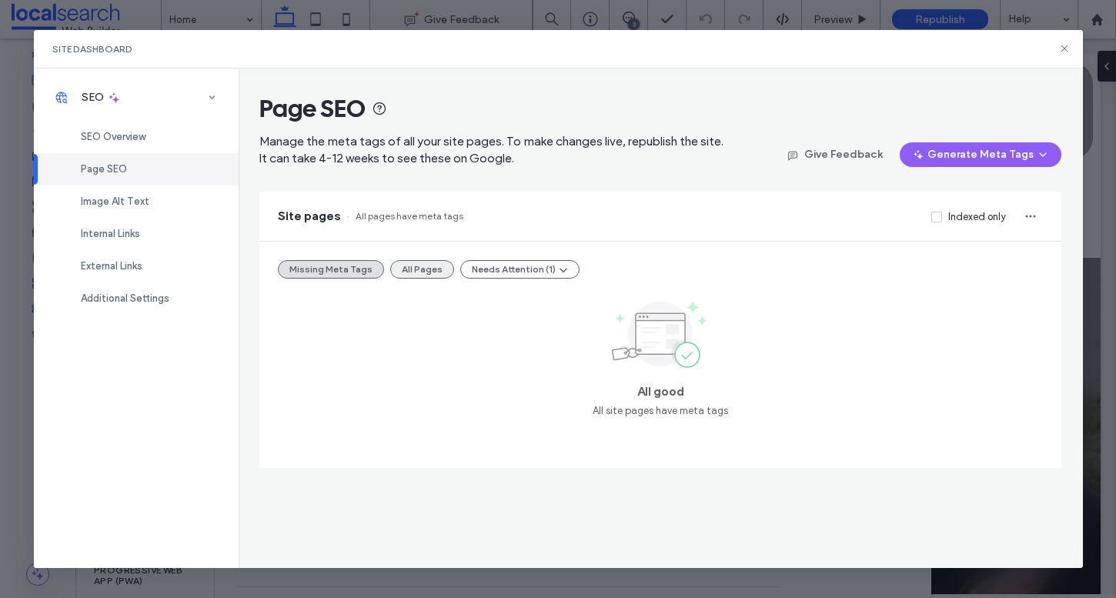
click at [409, 270] on button "All Pages" at bounding box center [422, 269] width 64 height 18
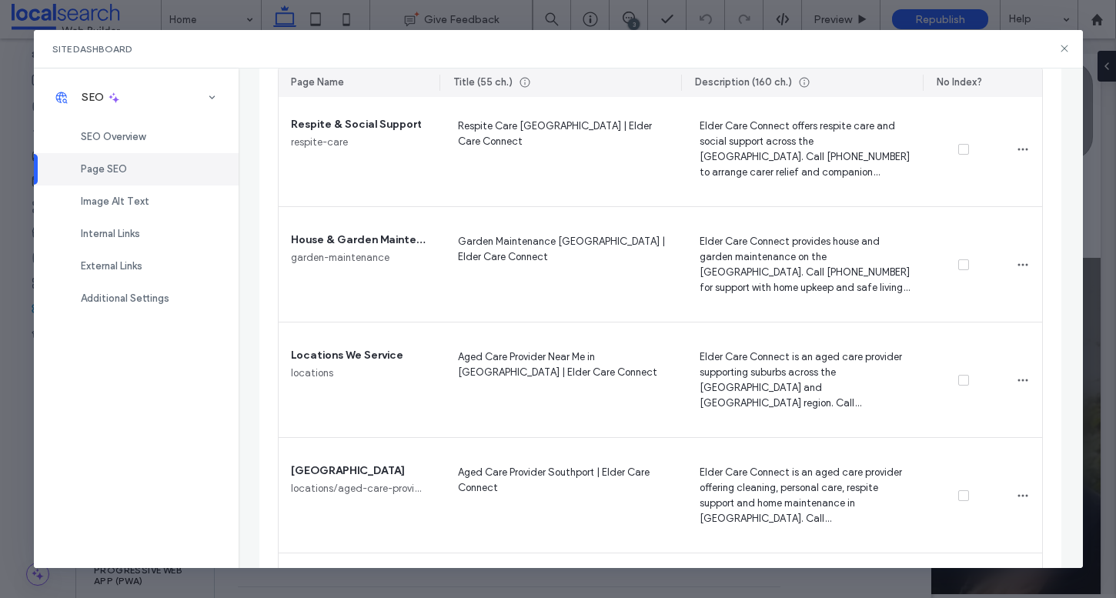
scroll to position [1163, 0]
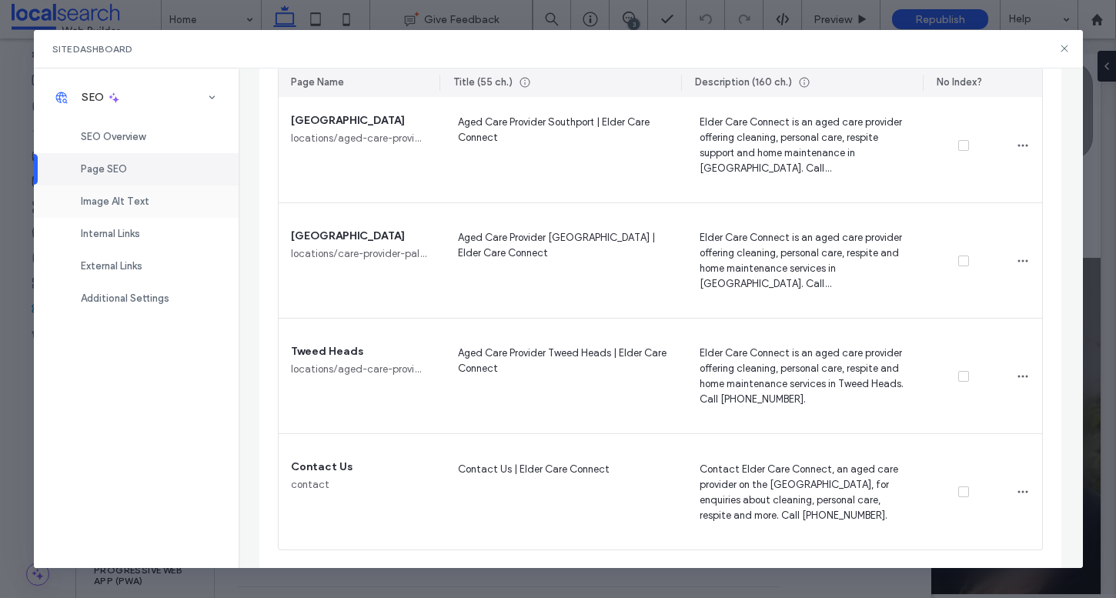
click at [146, 186] on div "Image Alt Text" at bounding box center [136, 202] width 205 height 32
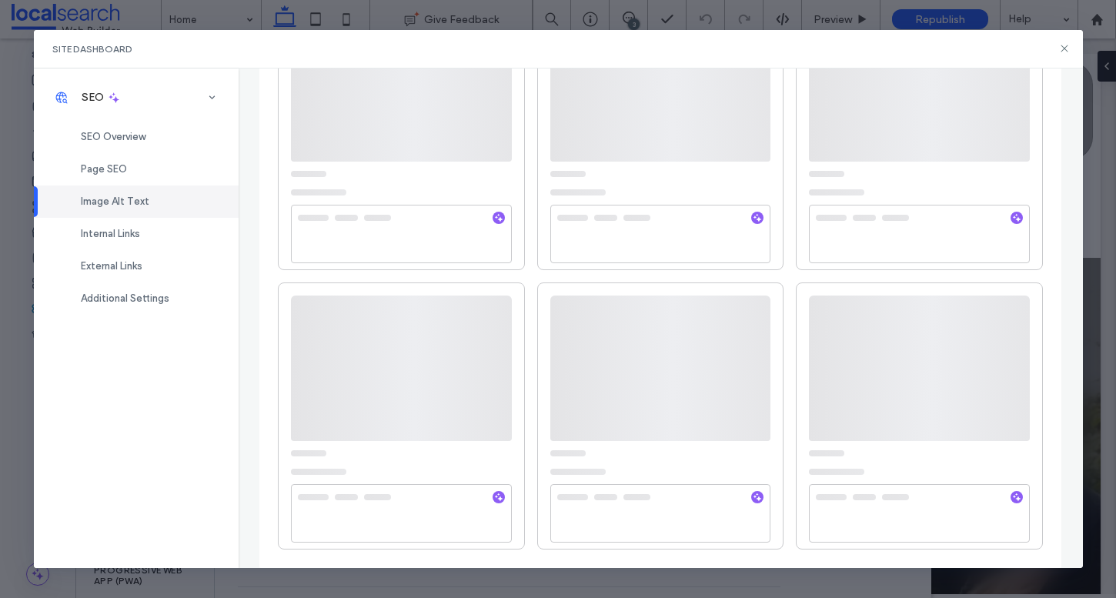
scroll to position [0, 0]
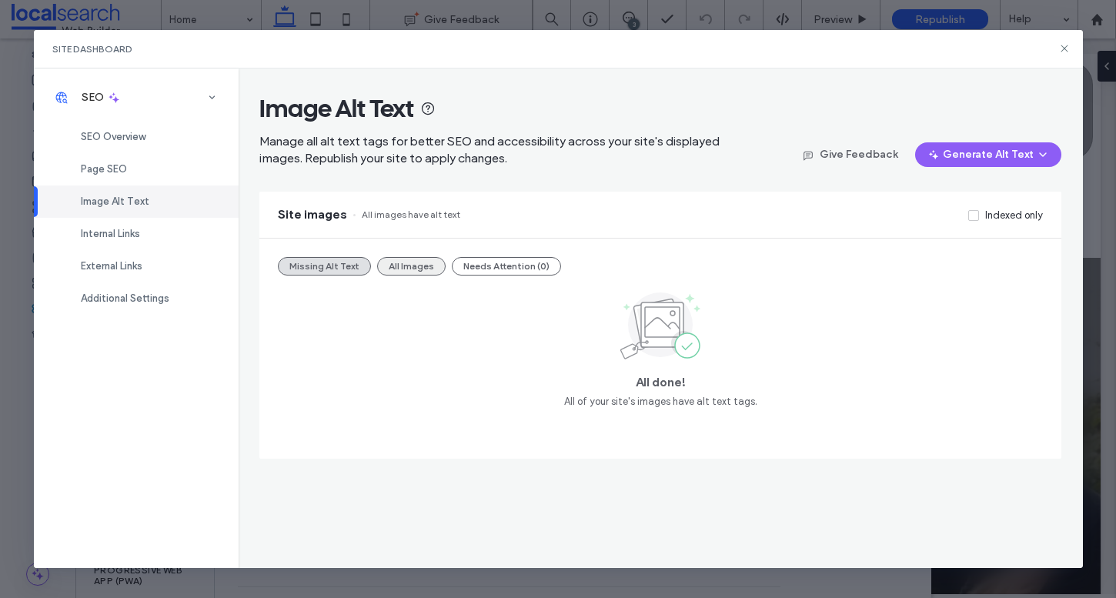
click at [407, 268] on button "All Images" at bounding box center [411, 266] width 69 height 18
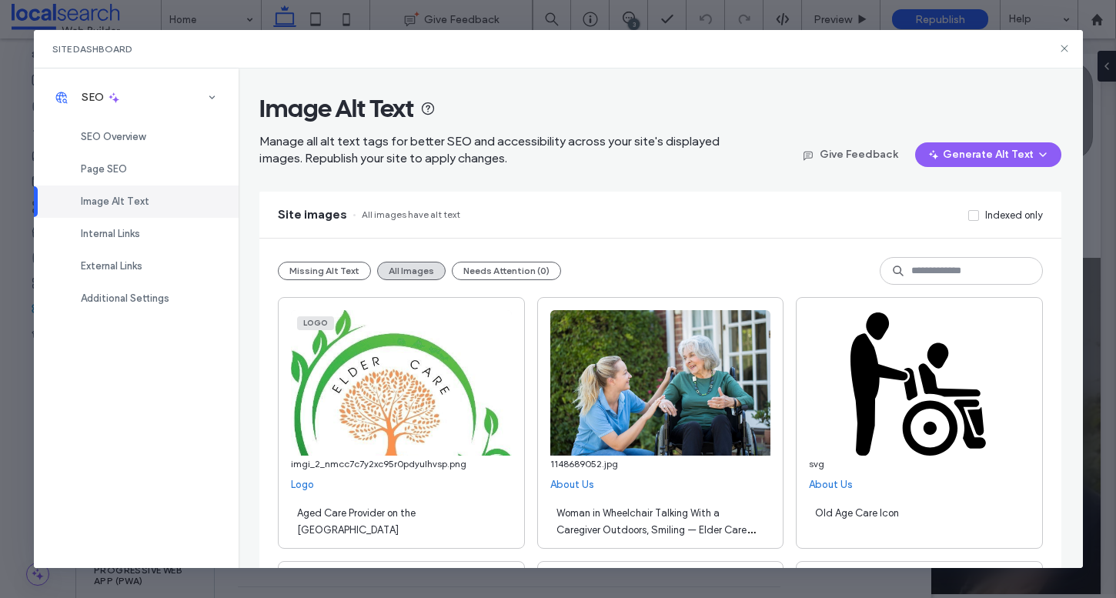
click at [992, 206] on div "Indexed only" at bounding box center [1002, 214] width 81 height 17
click at [992, 212] on div "Indexed only" at bounding box center [1014, 215] width 58 height 15
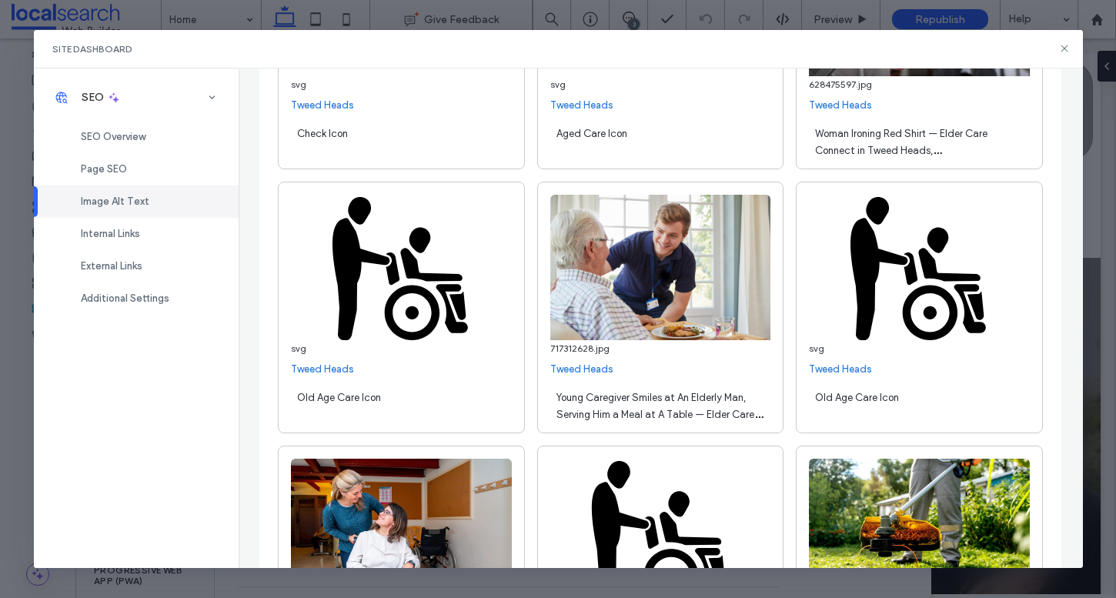
scroll to position [8811, 0]
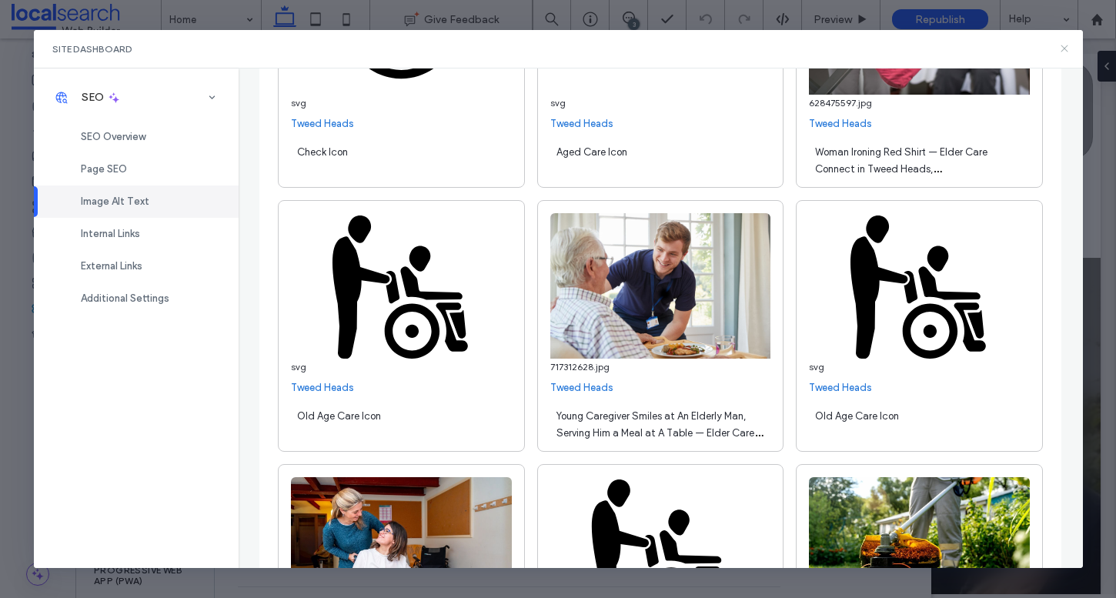
click at [1059, 48] on icon at bounding box center [1065, 48] width 12 height 12
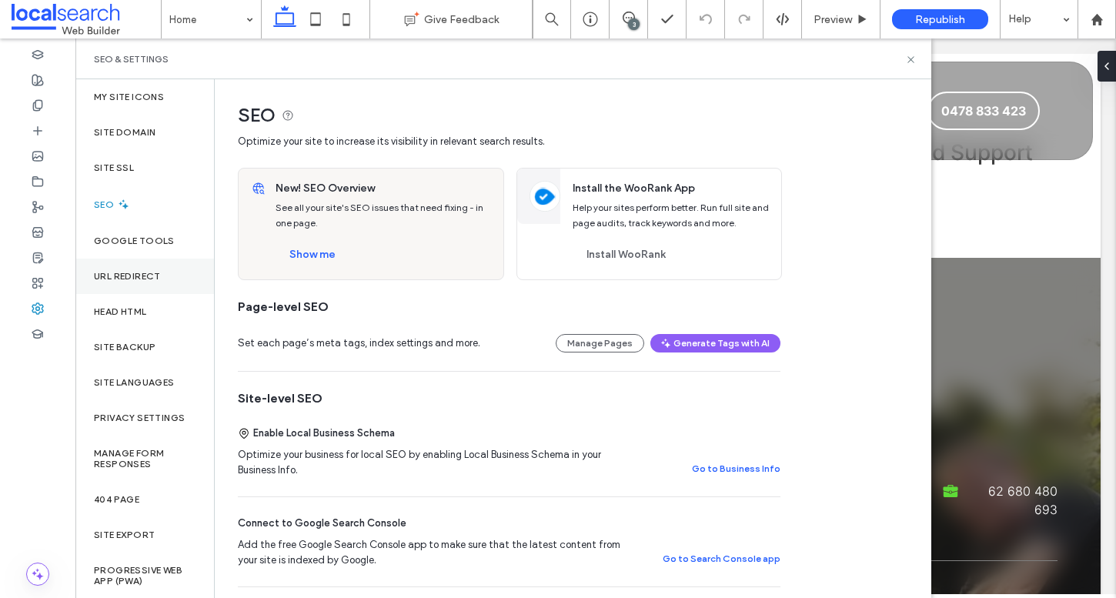
click at [164, 279] on div "URL Redirect" at bounding box center [144, 276] width 139 height 35
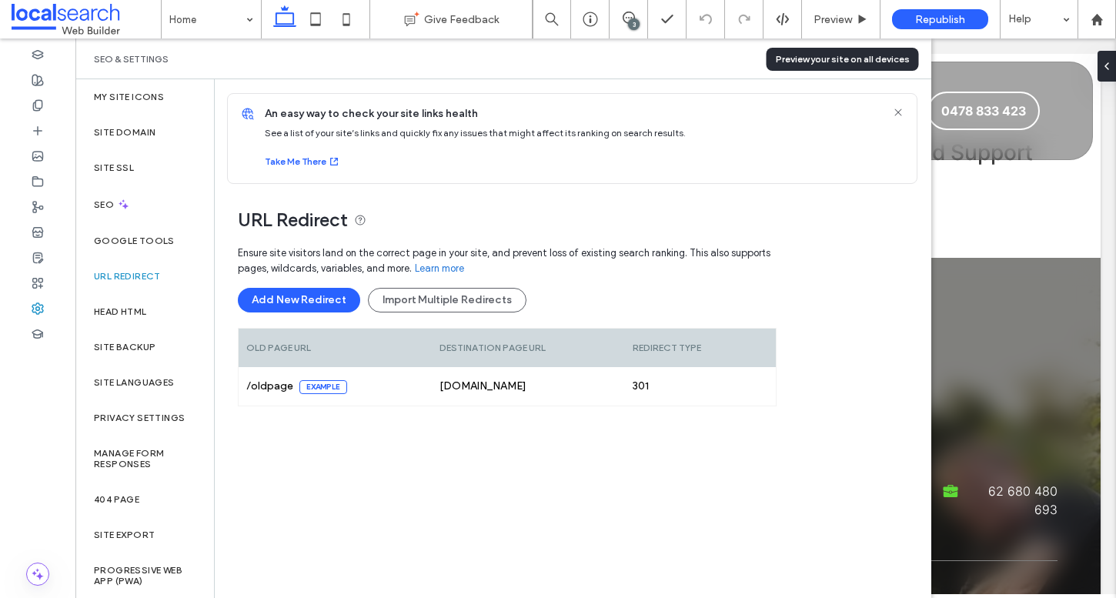
click at [908, 60] on div "Preview your site on all devices" at bounding box center [843, 59] width 152 height 23
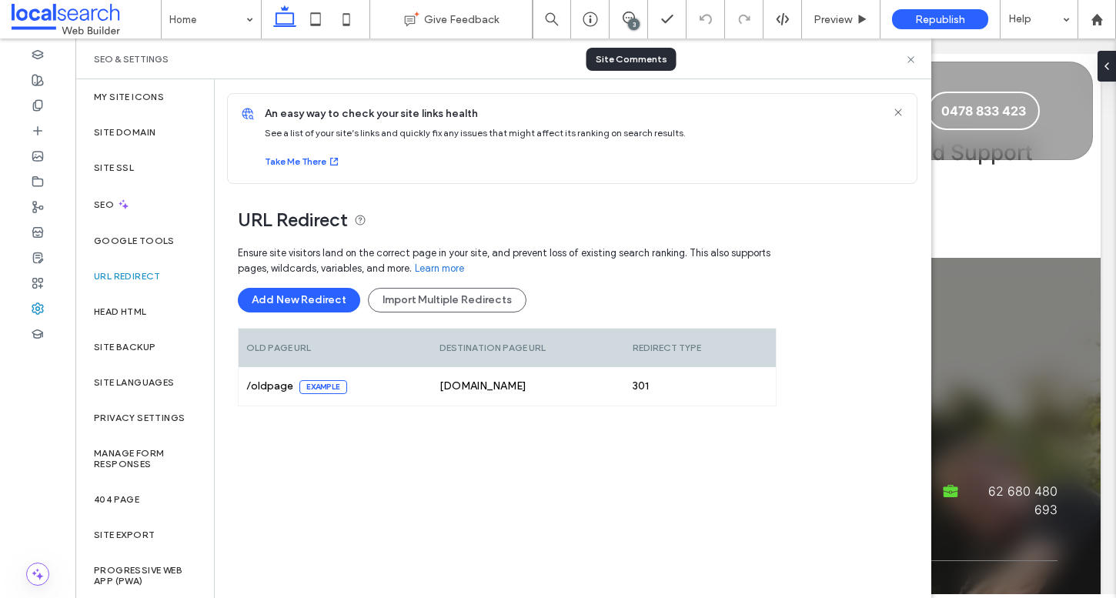
click at [624, 24] on div "3" at bounding box center [629, 19] width 38 height 15
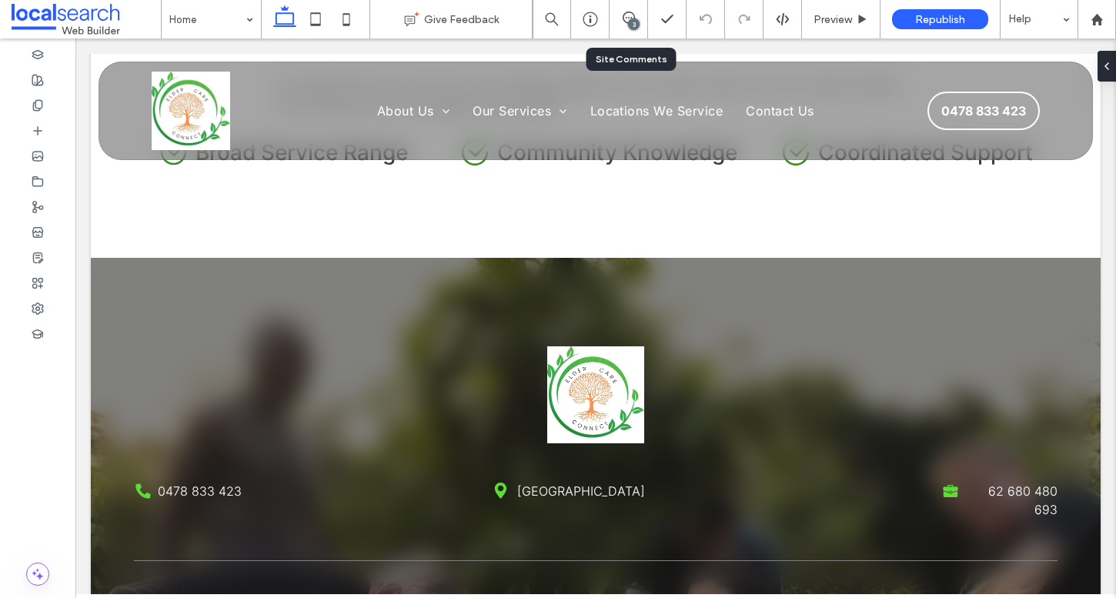
click at [638, 31] on div "3" at bounding box center [629, 19] width 38 height 38
click at [631, 21] on div "3" at bounding box center [634, 24] width 12 height 12
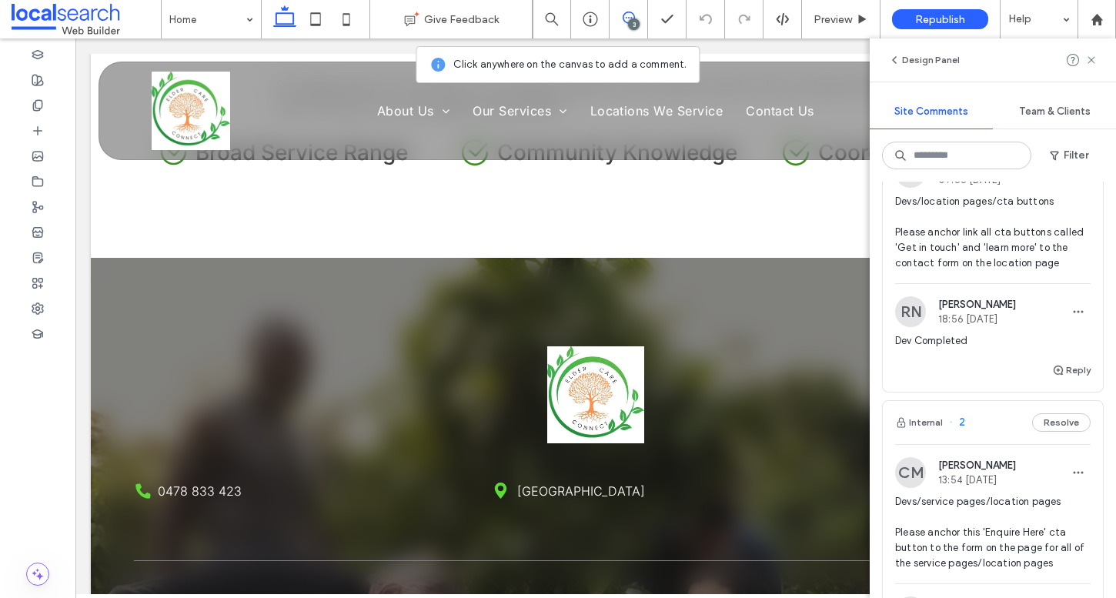
scroll to position [125, 0]
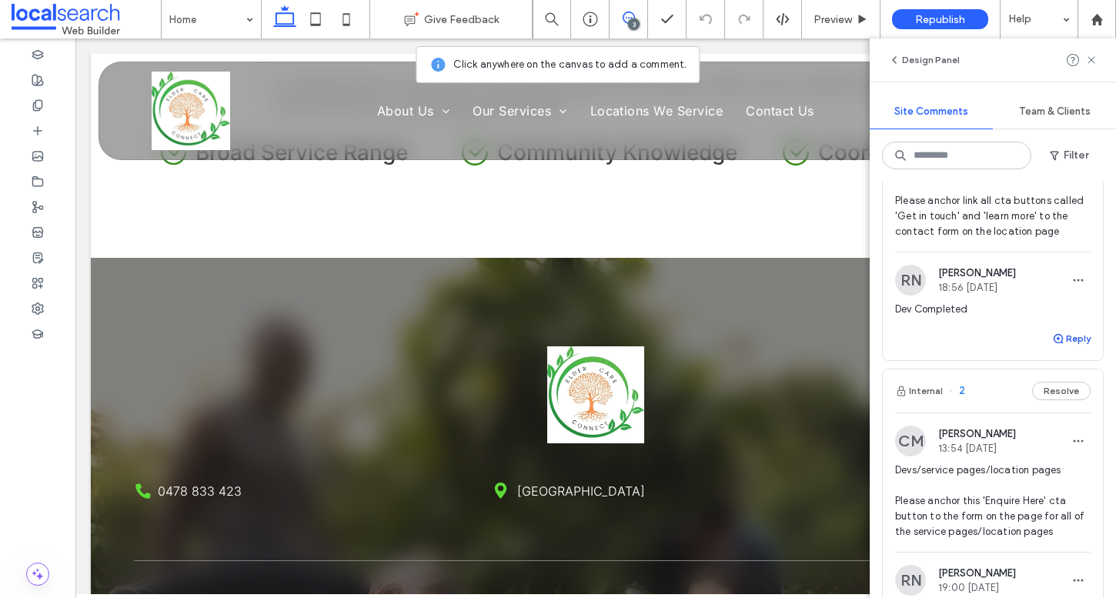
click at [1082, 332] on button "Reply" at bounding box center [1071, 339] width 38 height 18
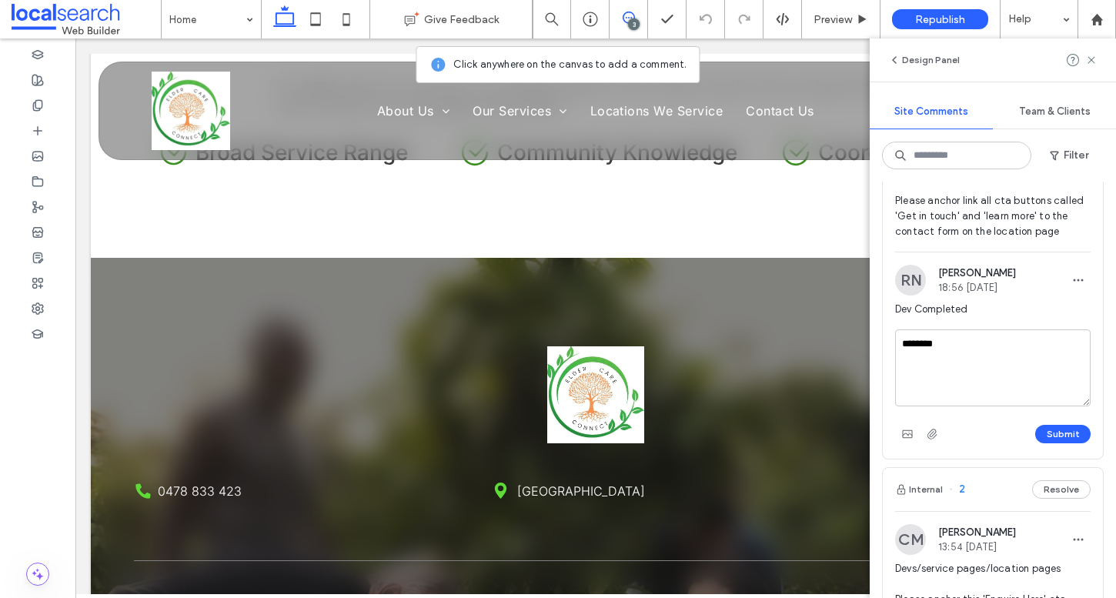
type textarea "********"
click at [1077, 423] on div "Submit" at bounding box center [993, 434] width 196 height 25
click at [1076, 430] on div at bounding box center [558, 299] width 1116 height 598
click at [1070, 438] on div at bounding box center [558, 299] width 1116 height 598
click at [1069, 437] on button "Submit" at bounding box center [1063, 434] width 55 height 18
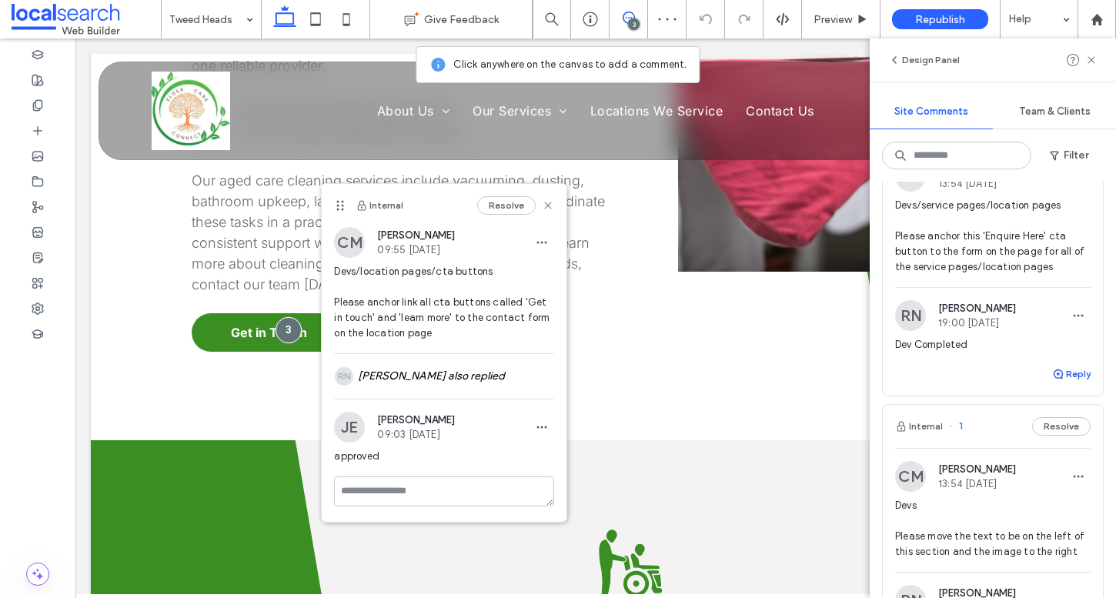
click at [1067, 367] on button "Reply" at bounding box center [1071, 374] width 38 height 18
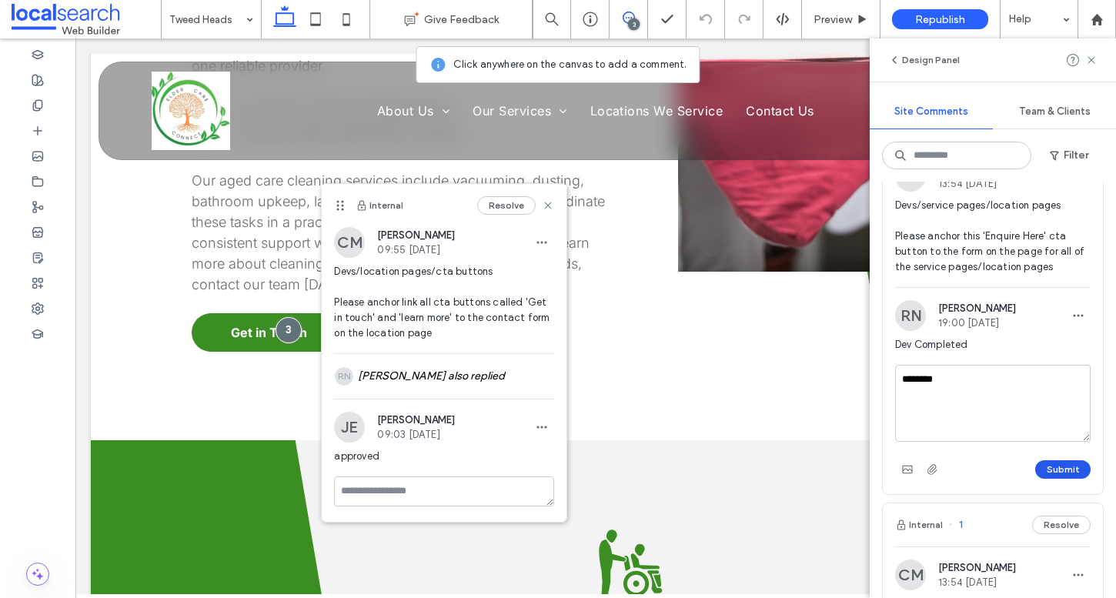
type textarea "********"
click at [1068, 466] on button "Submit" at bounding box center [1063, 469] width 55 height 18
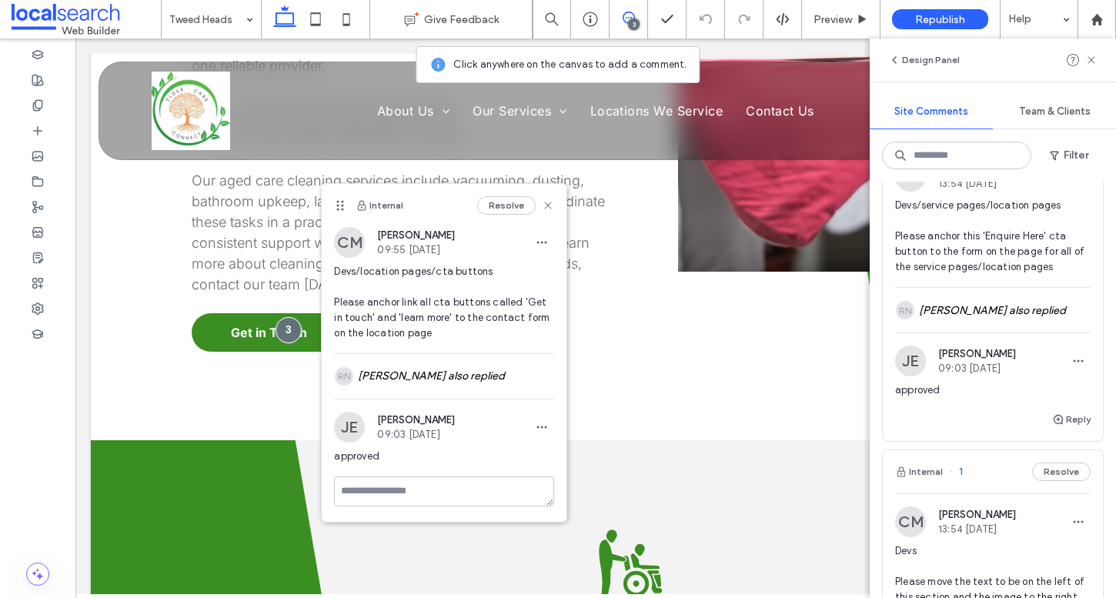
scroll to position [635, 0]
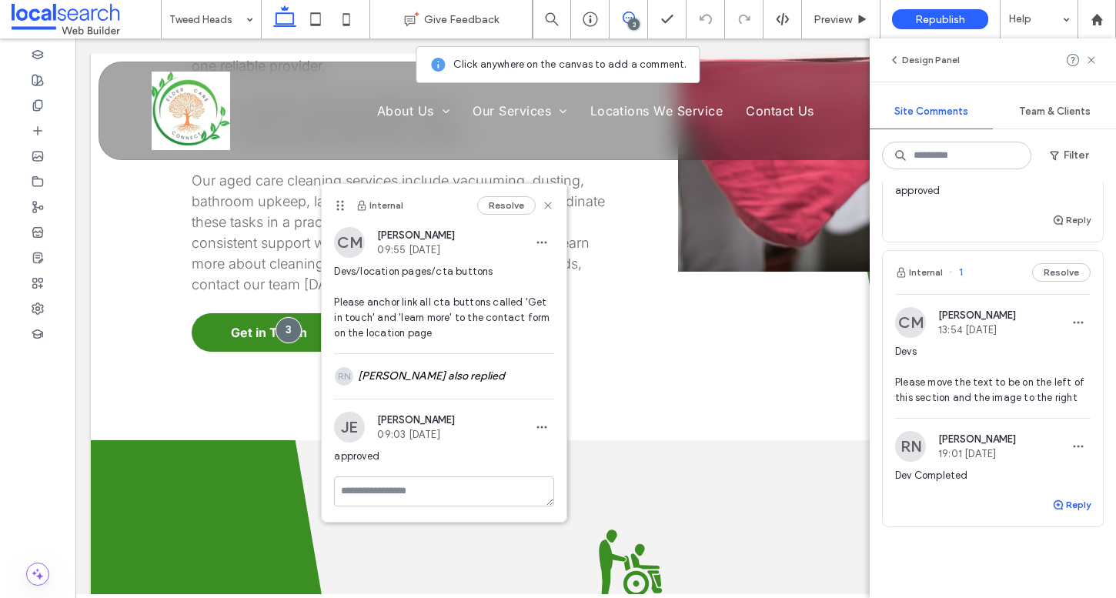
click at [1063, 499] on icon "button" at bounding box center [1058, 505] width 12 height 12
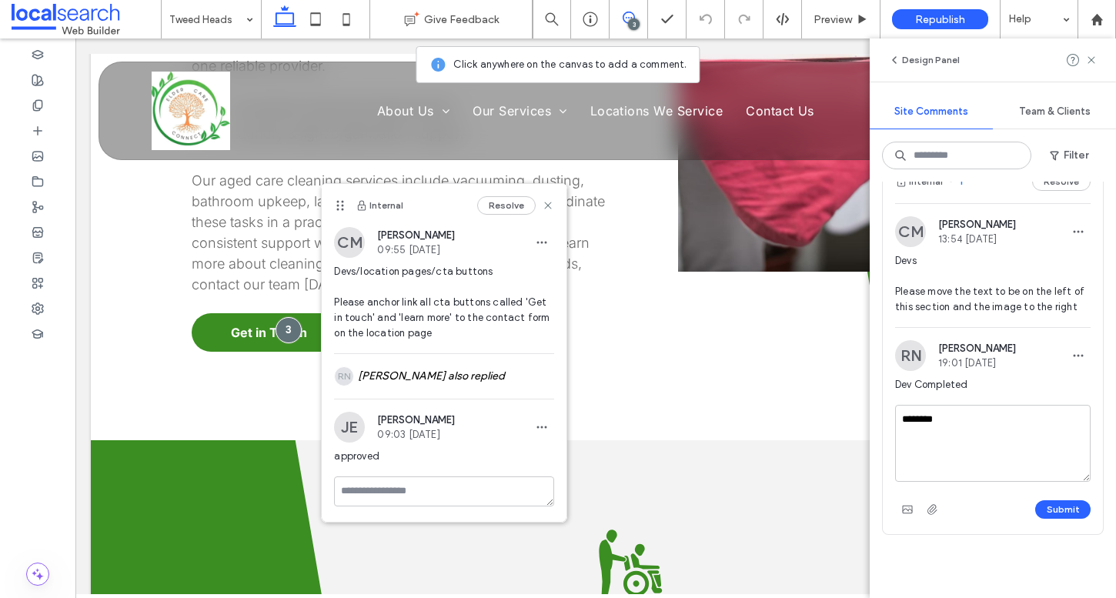
scroll to position [725, 0]
type textarea "********"
click at [1059, 506] on button "Submit" at bounding box center [1063, 510] width 55 height 18
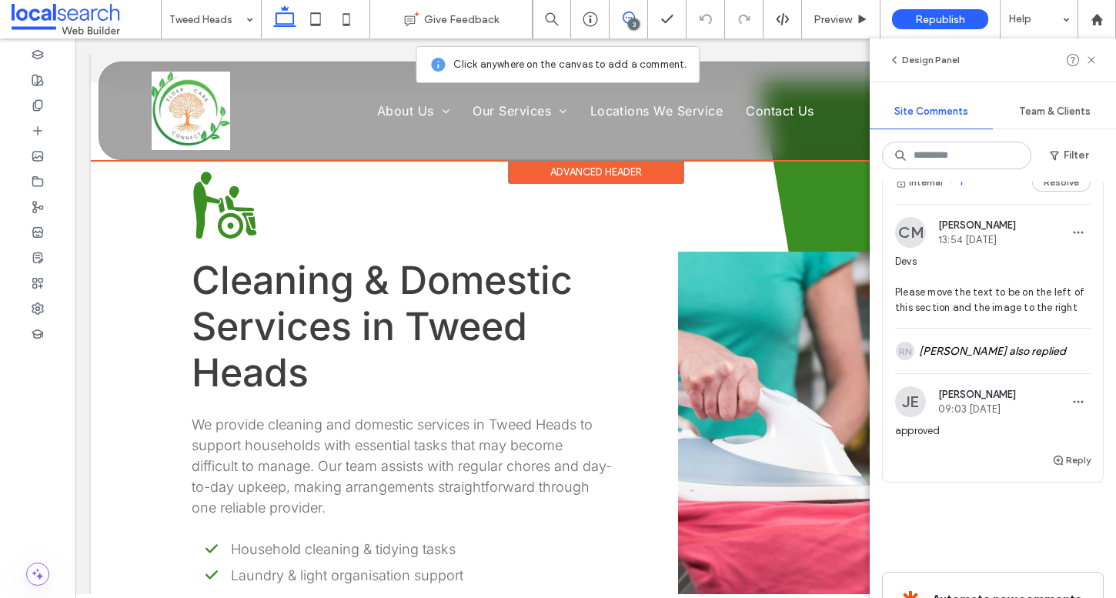
scroll to position [1066, 0]
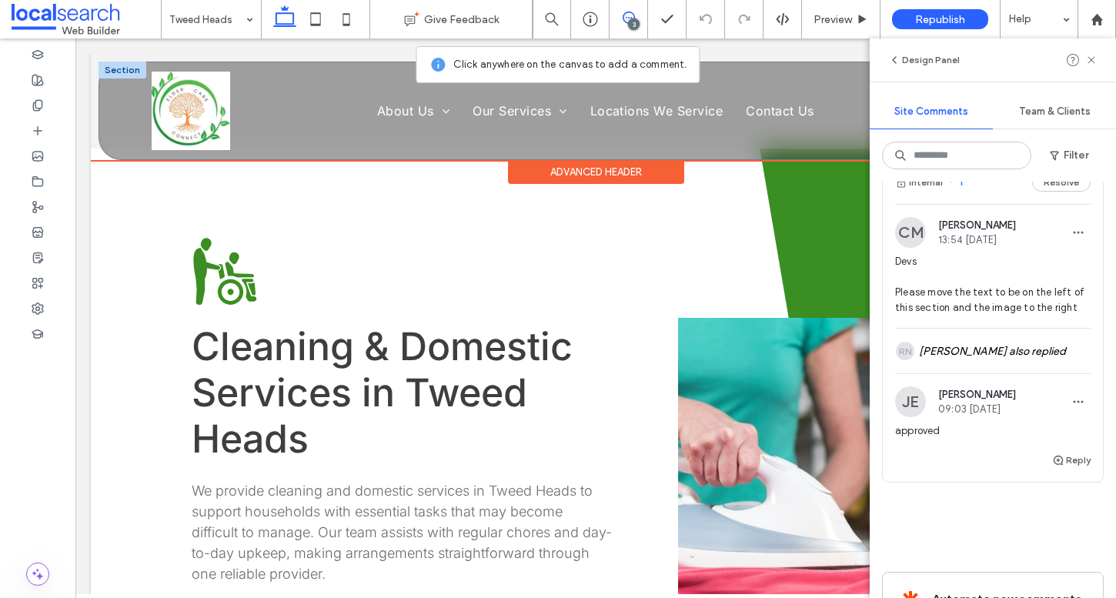
click at [227, 106] on img at bounding box center [191, 111] width 79 height 79
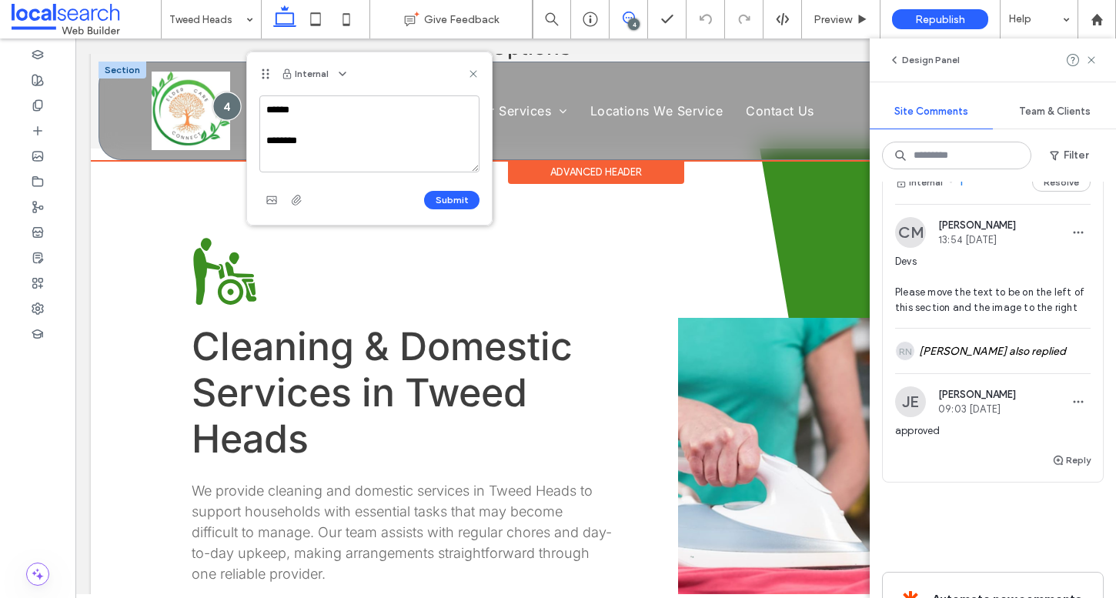
type textarea "****** ******"
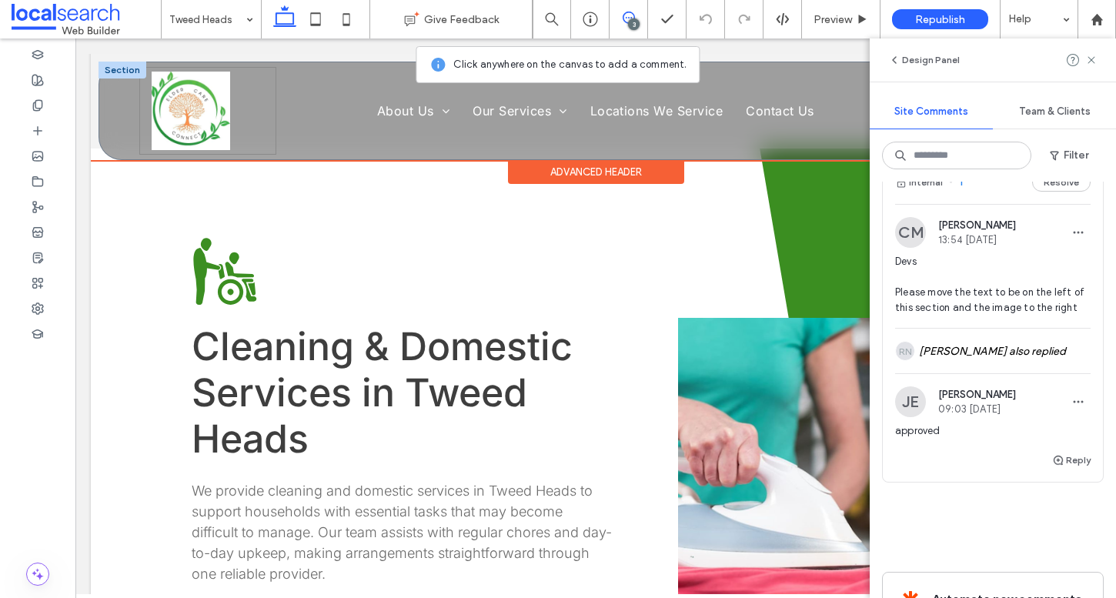
click at [142, 116] on div at bounding box center [207, 111] width 137 height 88
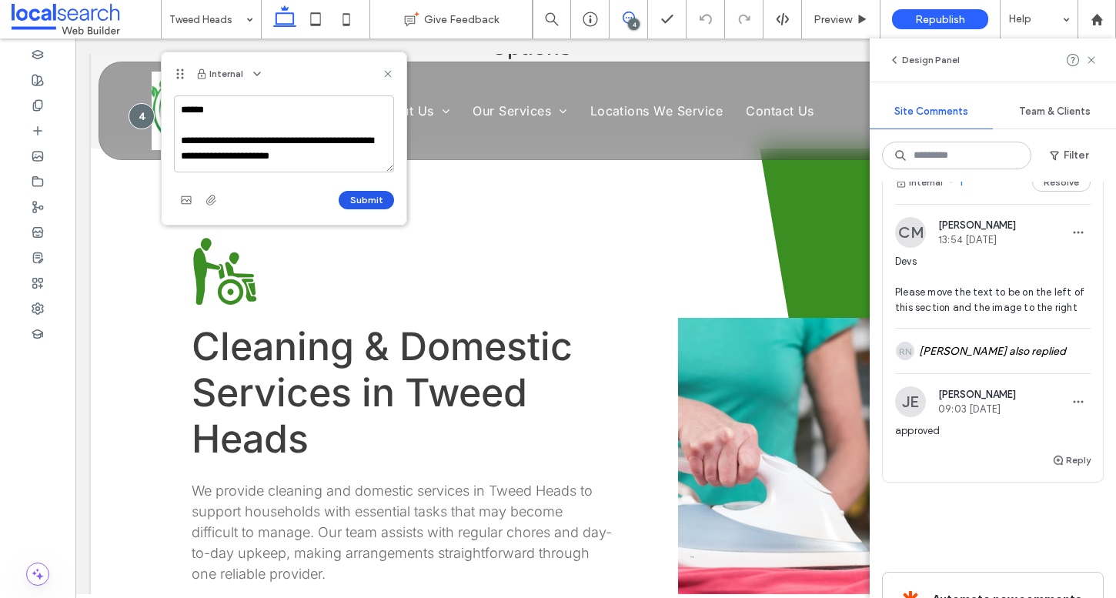
type textarea "**********"
click at [345, 192] on button "Submit" at bounding box center [366, 200] width 55 height 18
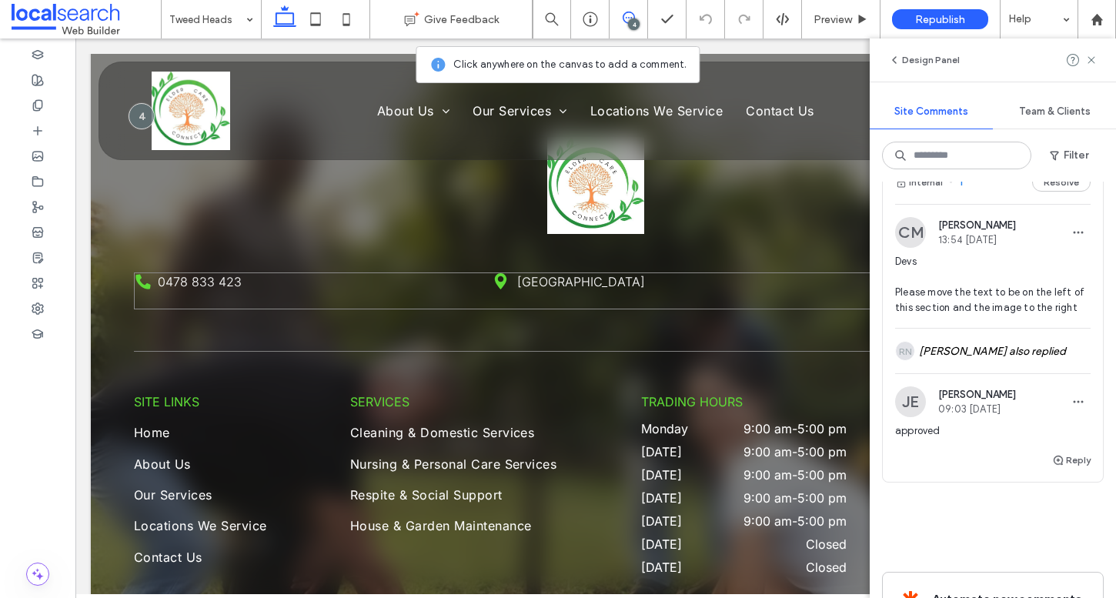
scroll to position [4974, 0]
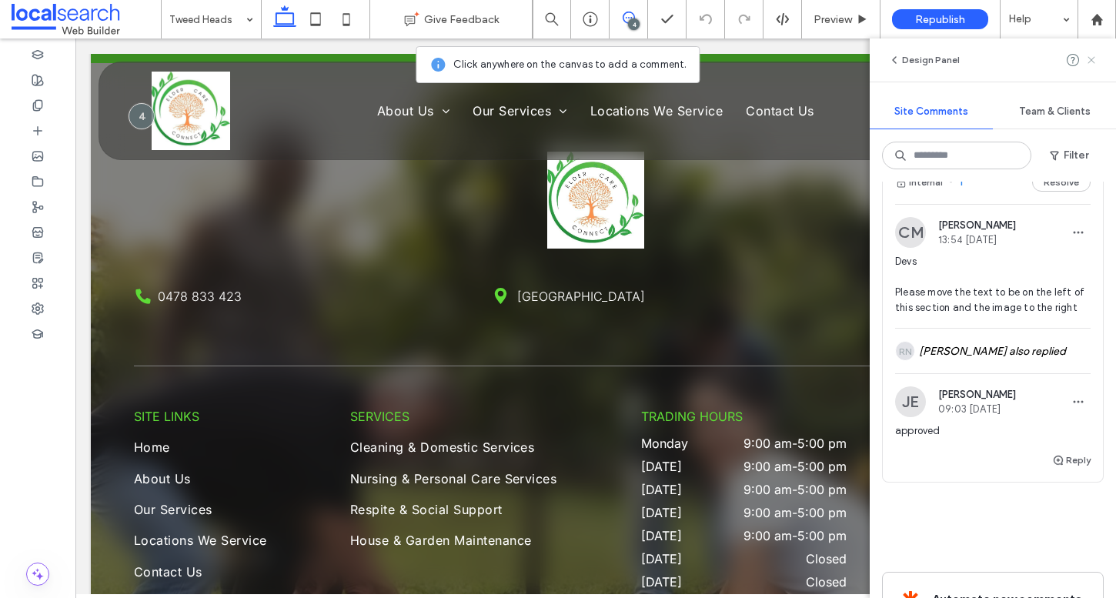
click at [1090, 60] on use at bounding box center [1091, 59] width 7 height 7
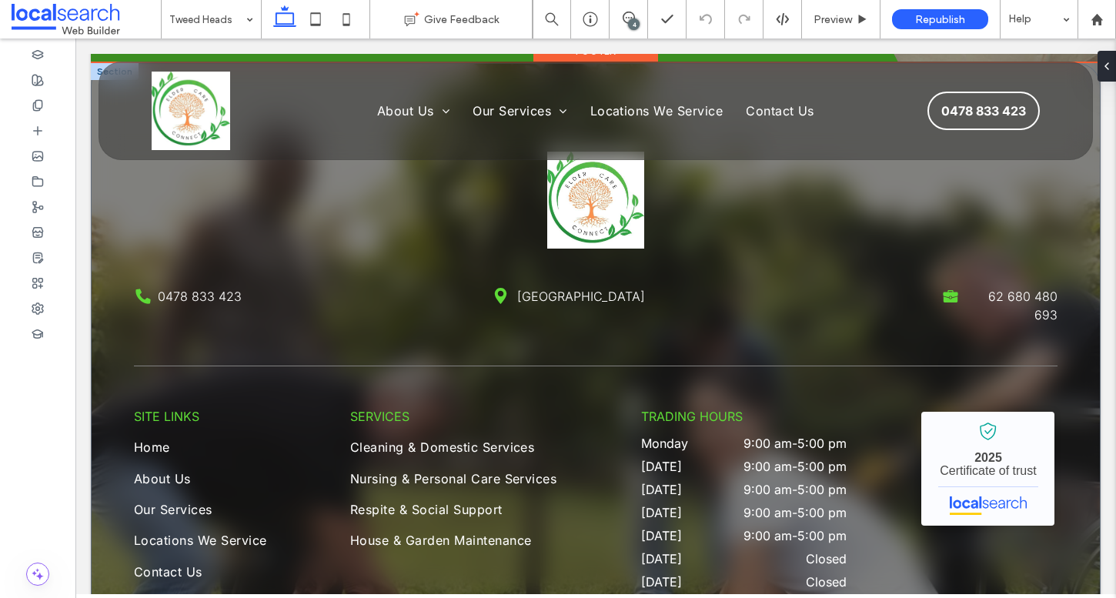
scroll to position [0, 0]
click at [53, 306] on div at bounding box center [37, 308] width 75 height 25
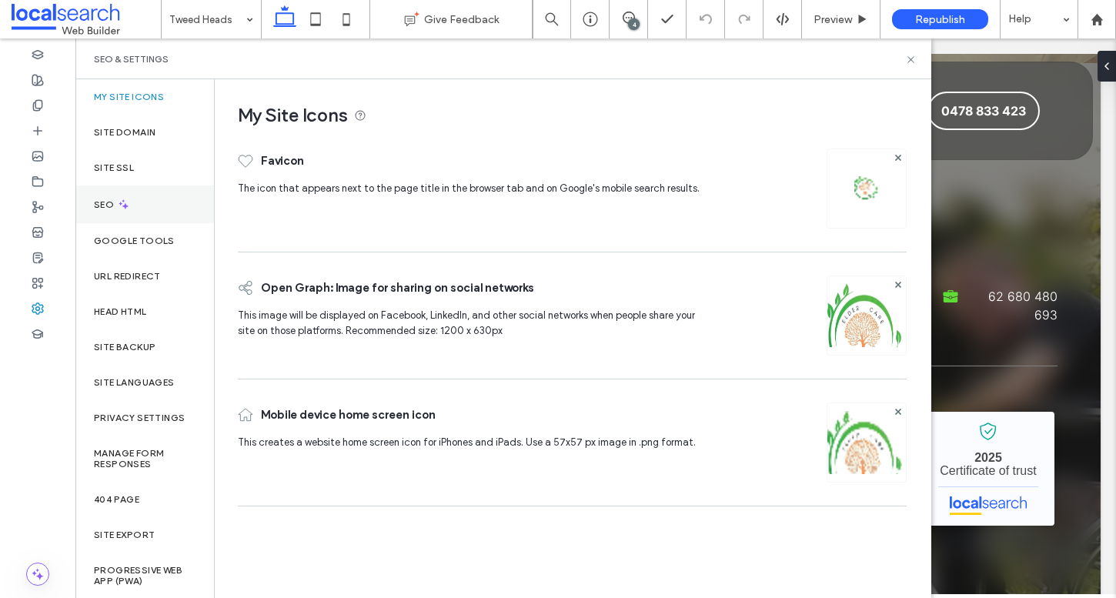
click at [106, 189] on div "SEO" at bounding box center [144, 205] width 139 height 38
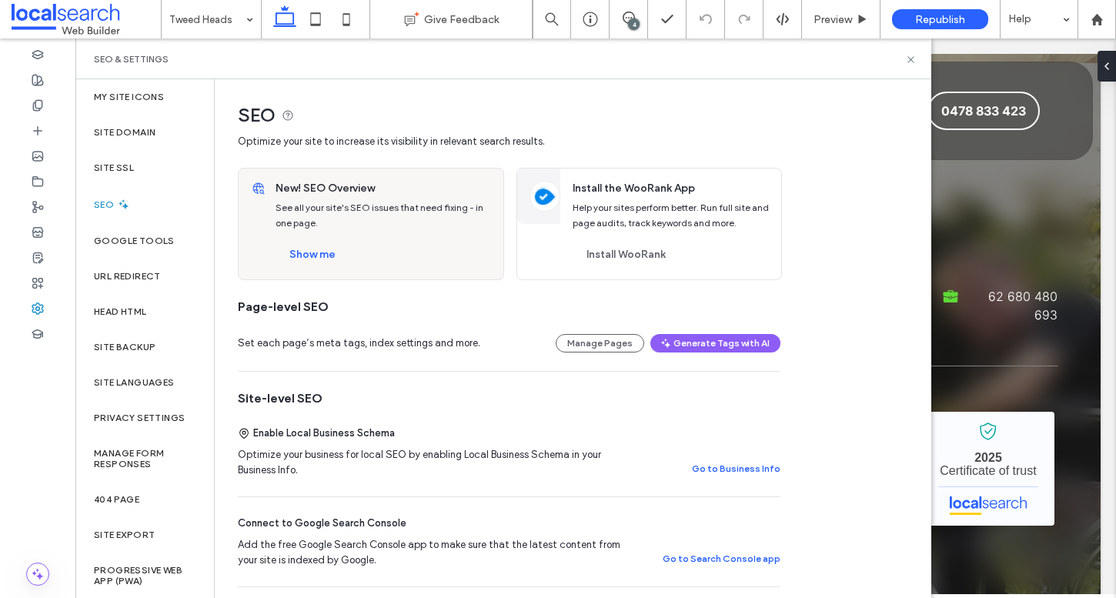
click at [902, 58] on div "SEO & Settings" at bounding box center [503, 59] width 819 height 12
click at [906, 58] on icon at bounding box center [911, 60] width 12 height 12
